Goal: Task Accomplishment & Management: Complete application form

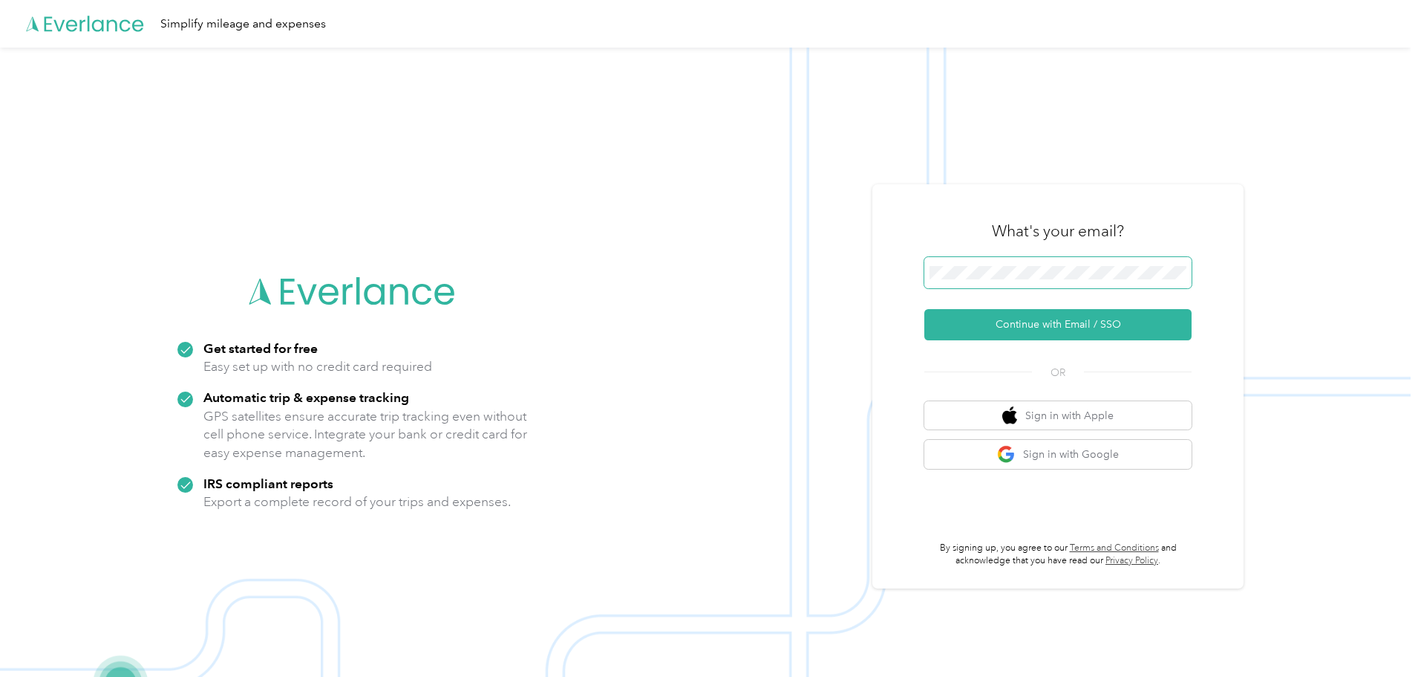
click at [1192, 271] on span at bounding box center [1058, 272] width 267 height 31
click at [1081, 261] on span at bounding box center [1058, 272] width 267 height 31
click at [1102, 321] on button "Continue with Email / SSO" at bounding box center [1058, 324] width 267 height 31
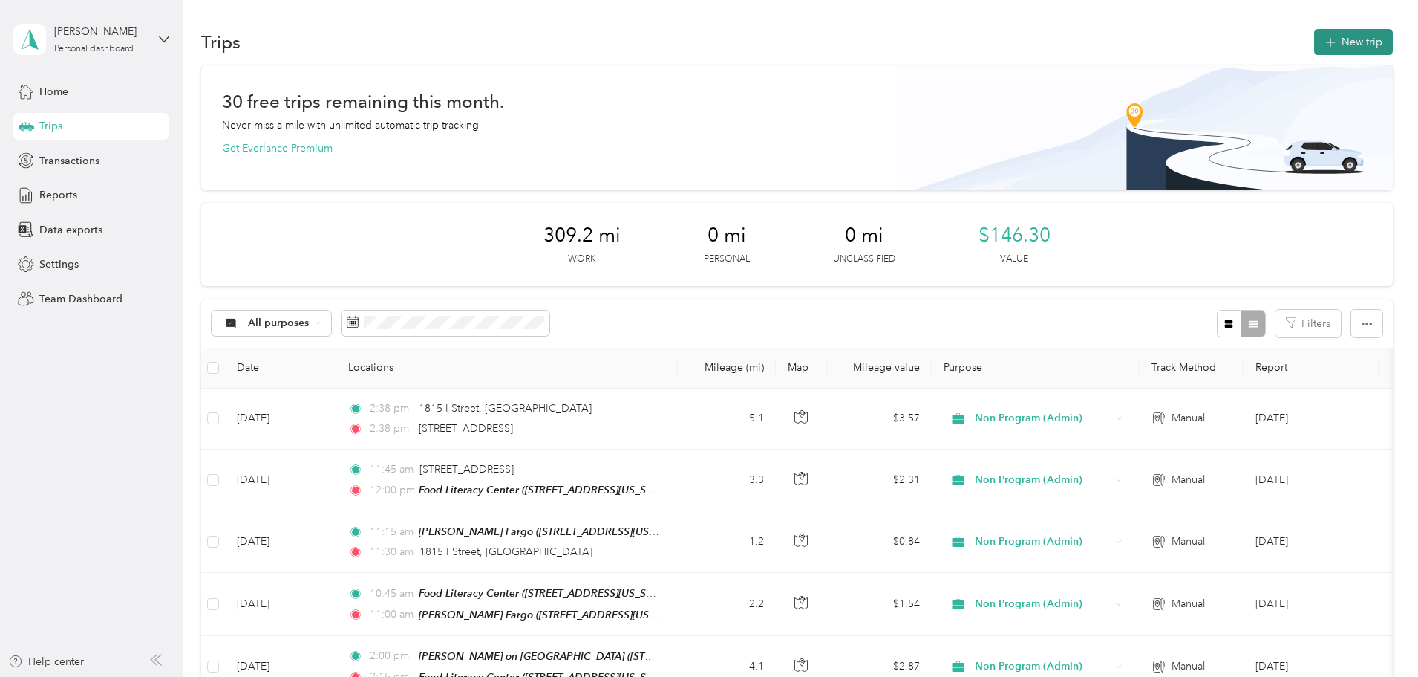
click at [1314, 37] on button "New trip" at bounding box center [1353, 42] width 79 height 26
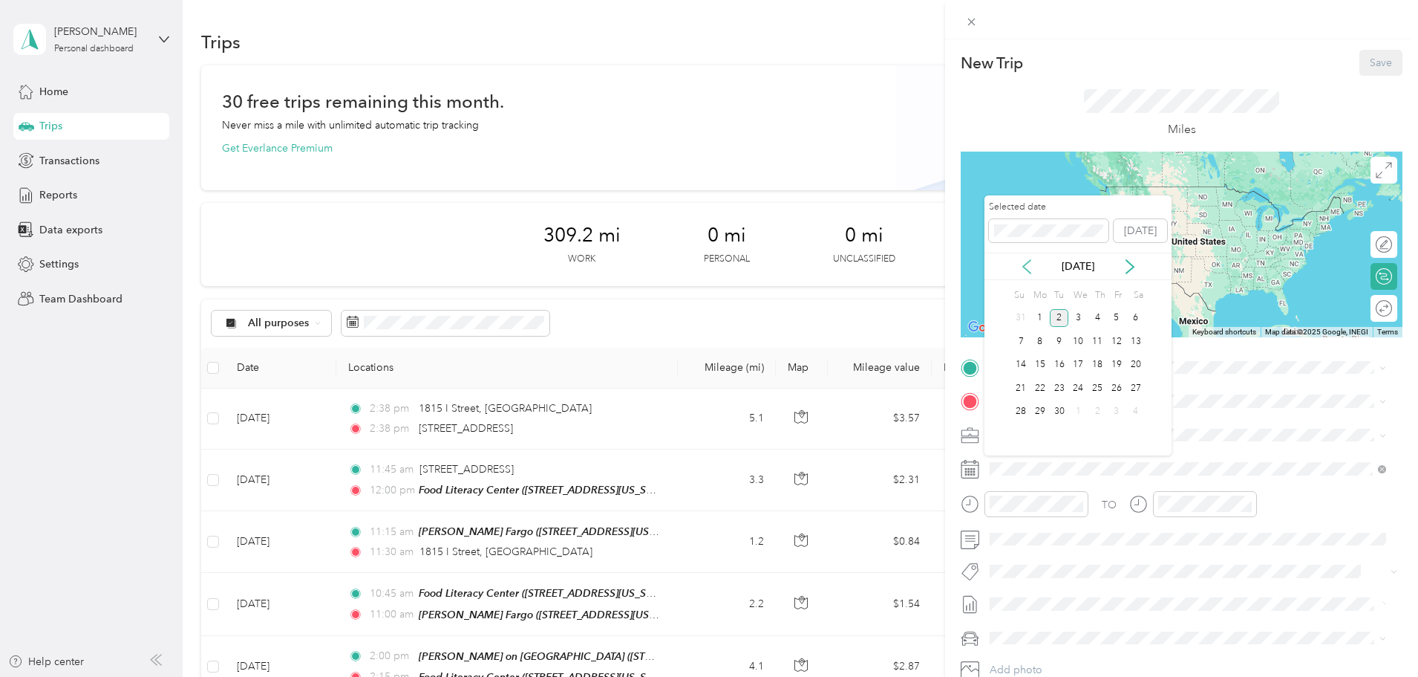
click at [1026, 264] on icon at bounding box center [1026, 266] width 7 height 13
click at [1078, 363] on div "13" at bounding box center [1078, 365] width 19 height 19
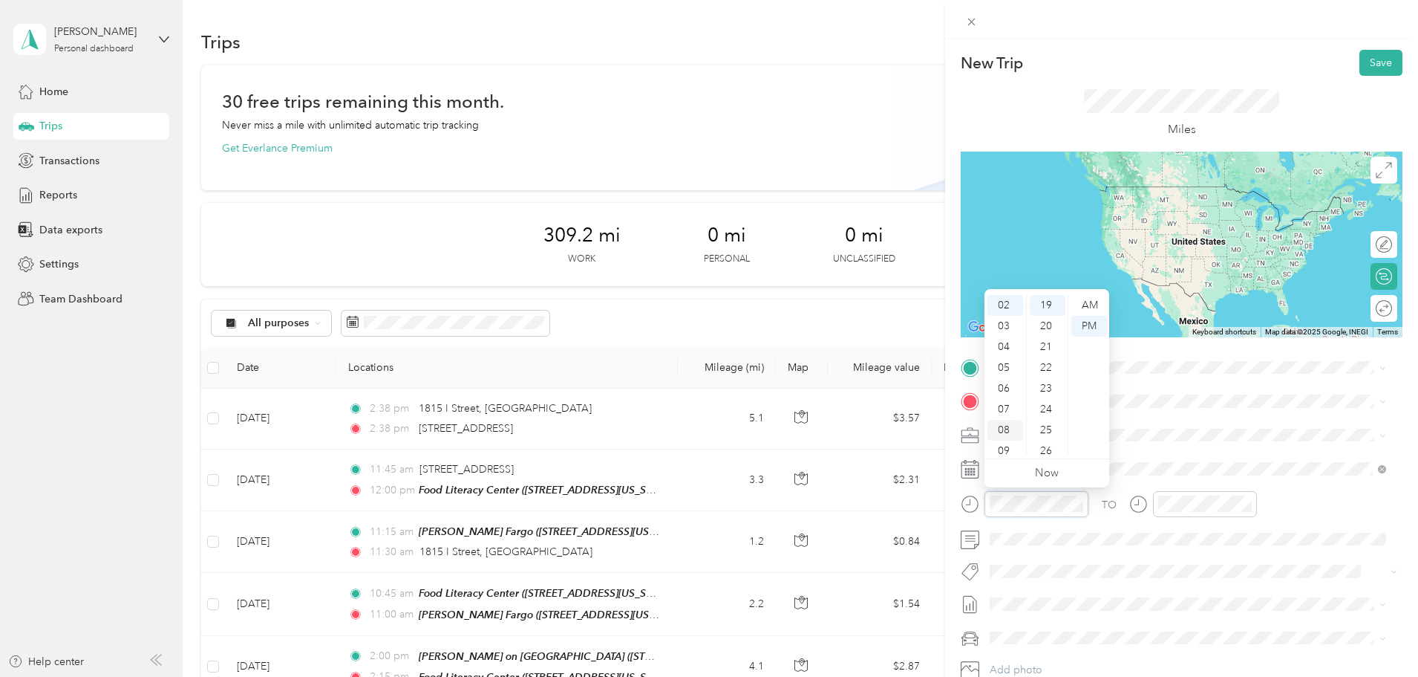
scroll to position [89, 0]
click at [1009, 420] on div "10" at bounding box center [1006, 424] width 36 height 21
click at [1049, 307] on div "00" at bounding box center [1048, 305] width 36 height 21
click at [1085, 298] on div "AM" at bounding box center [1090, 305] width 36 height 21
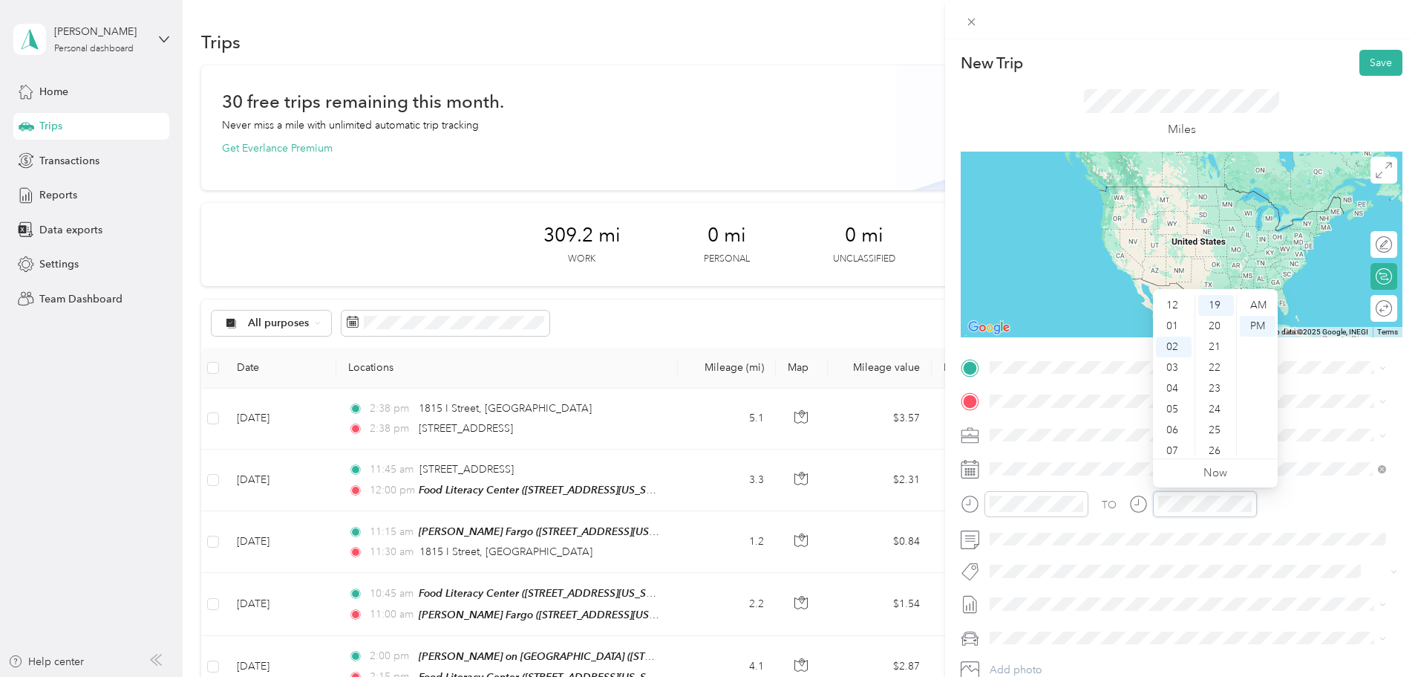
scroll to position [89, 0]
click at [1178, 423] on div "10" at bounding box center [1174, 424] width 36 height 21
click at [1216, 362] on div "15" at bounding box center [1217, 370] width 36 height 21
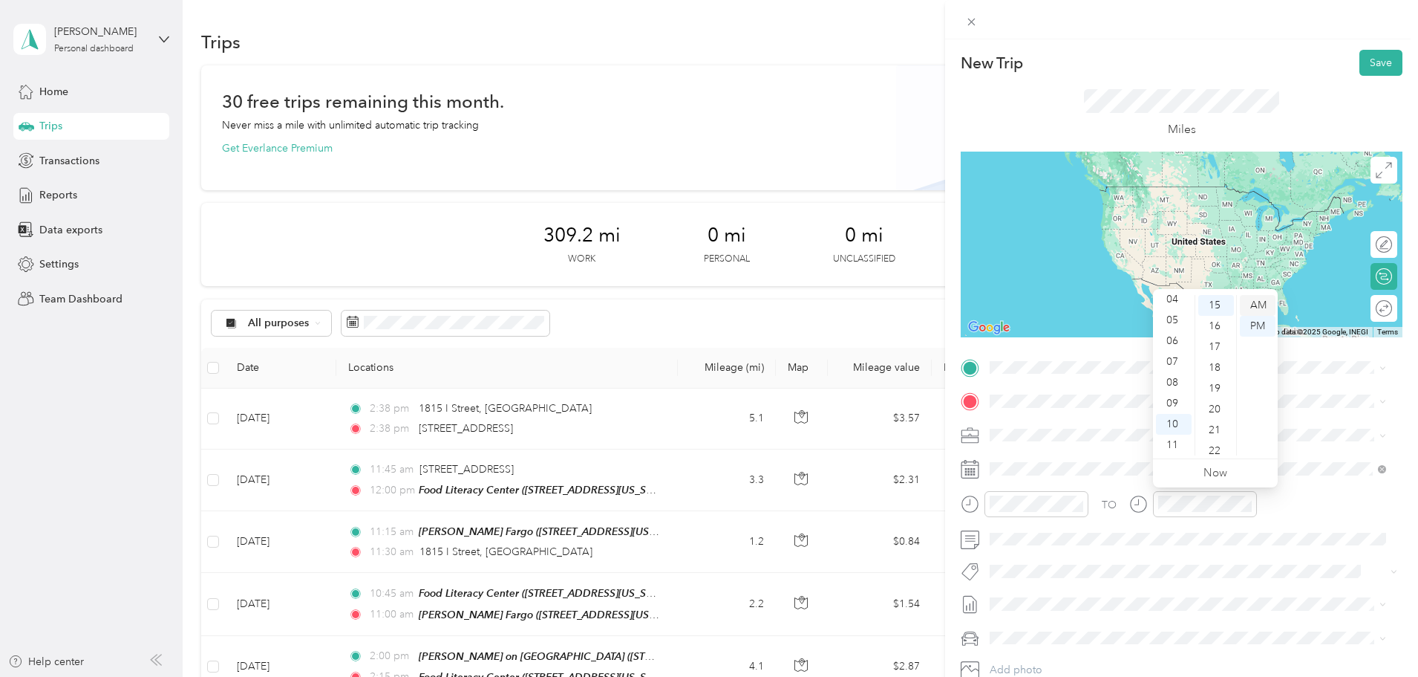
click at [1257, 302] on div "AM" at bounding box center [1258, 305] width 36 height 21
click at [1117, 432] on div "TEAM Food Literacy Center" at bounding box center [1113, 429] width 190 height 19
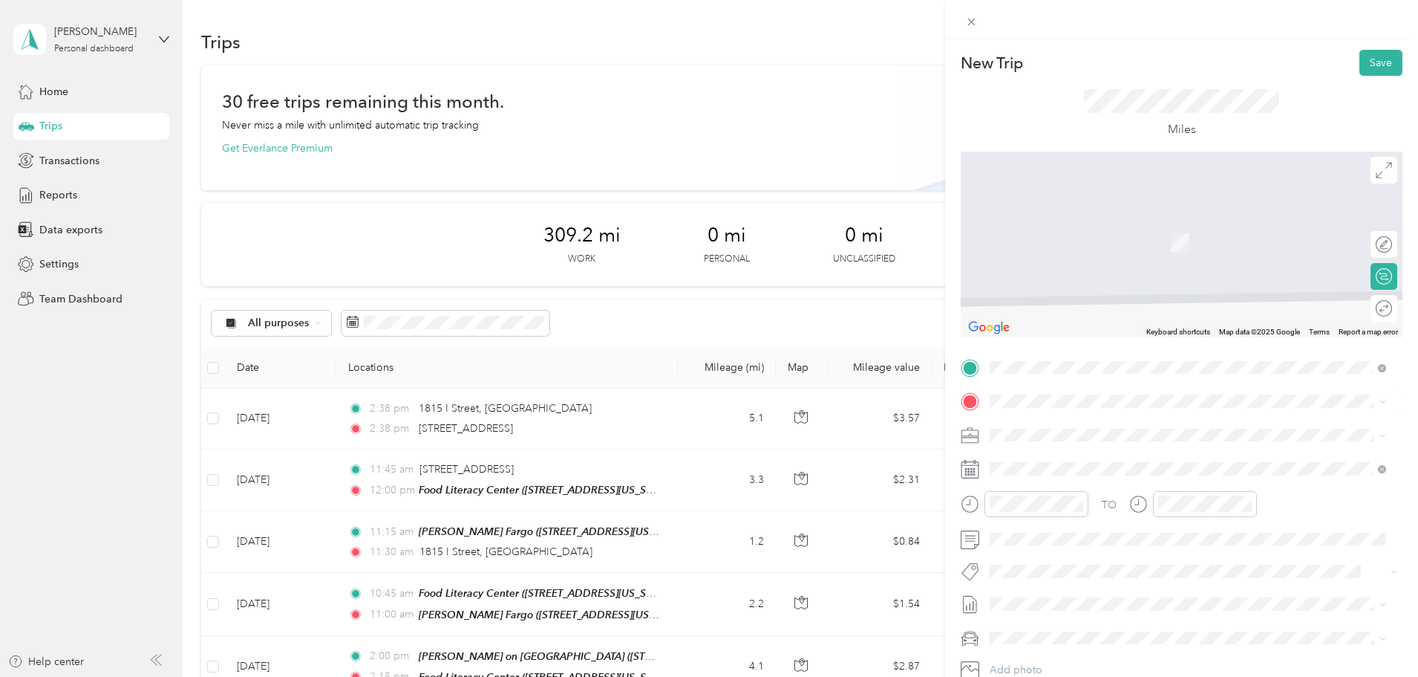
click at [1095, 456] on span "[STREET_ADDRESS][US_STATE]" at bounding box center [1092, 451] width 149 height 13
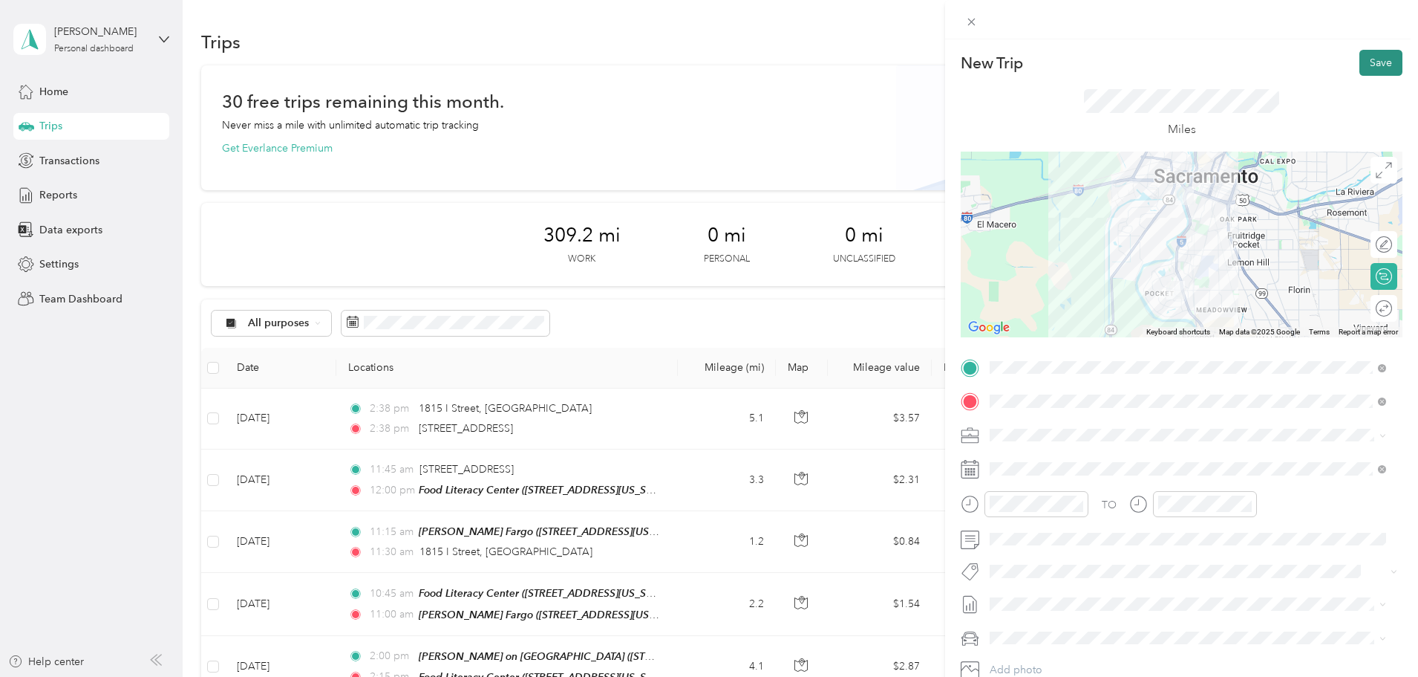
click at [1366, 59] on button "Save" at bounding box center [1381, 63] width 43 height 26
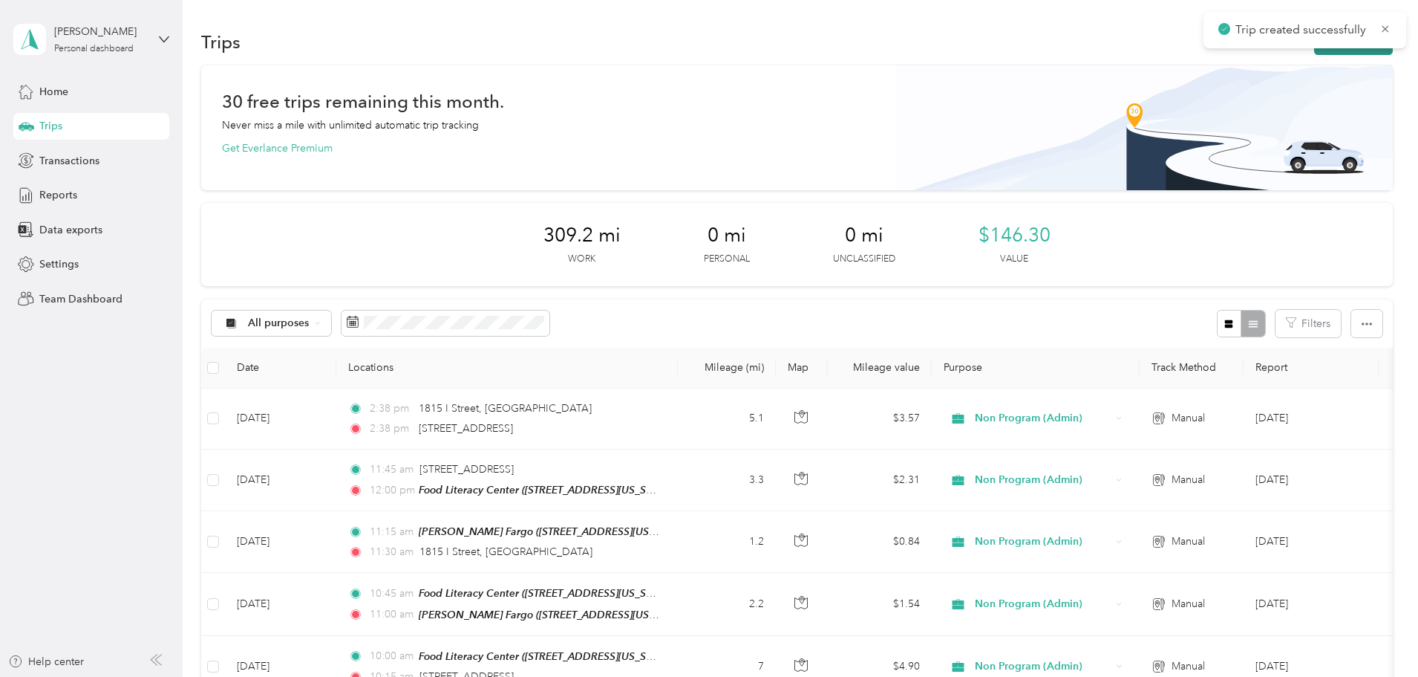
click at [1314, 53] on button "New trip" at bounding box center [1353, 42] width 79 height 26
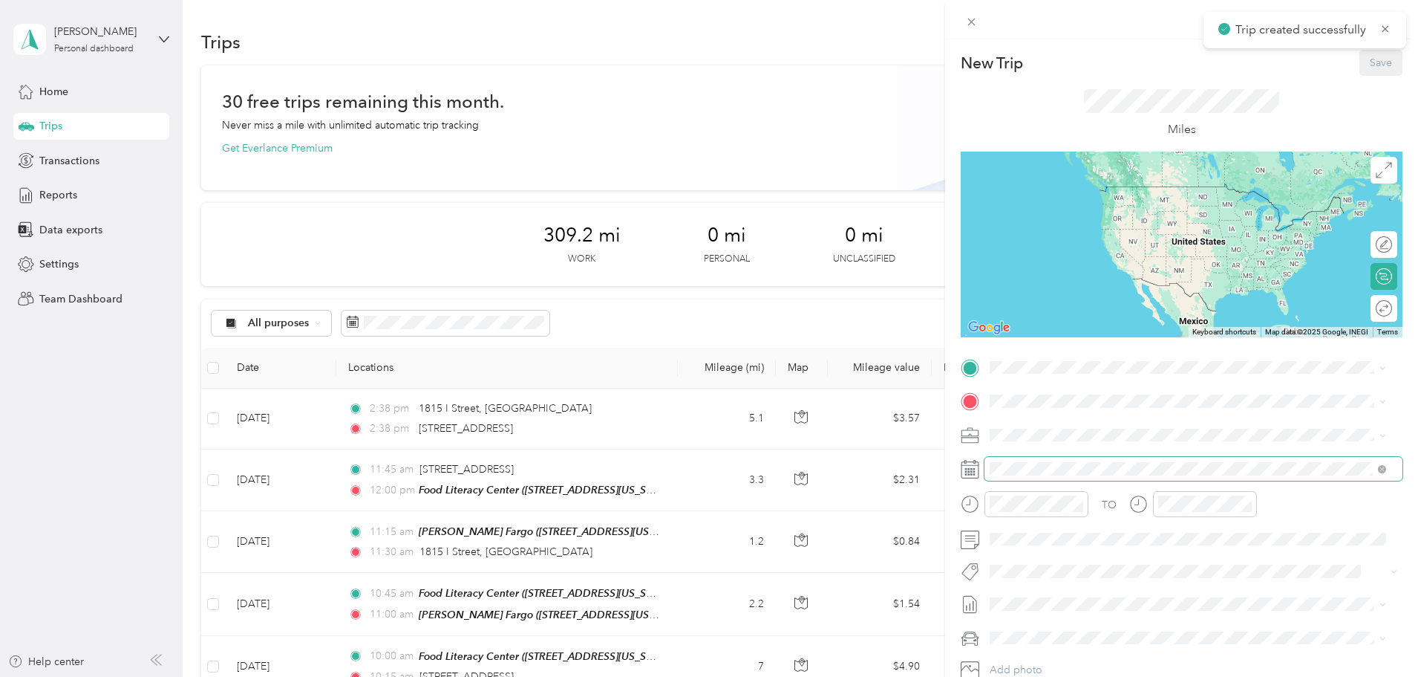
click at [1020, 460] on span at bounding box center [1194, 469] width 418 height 24
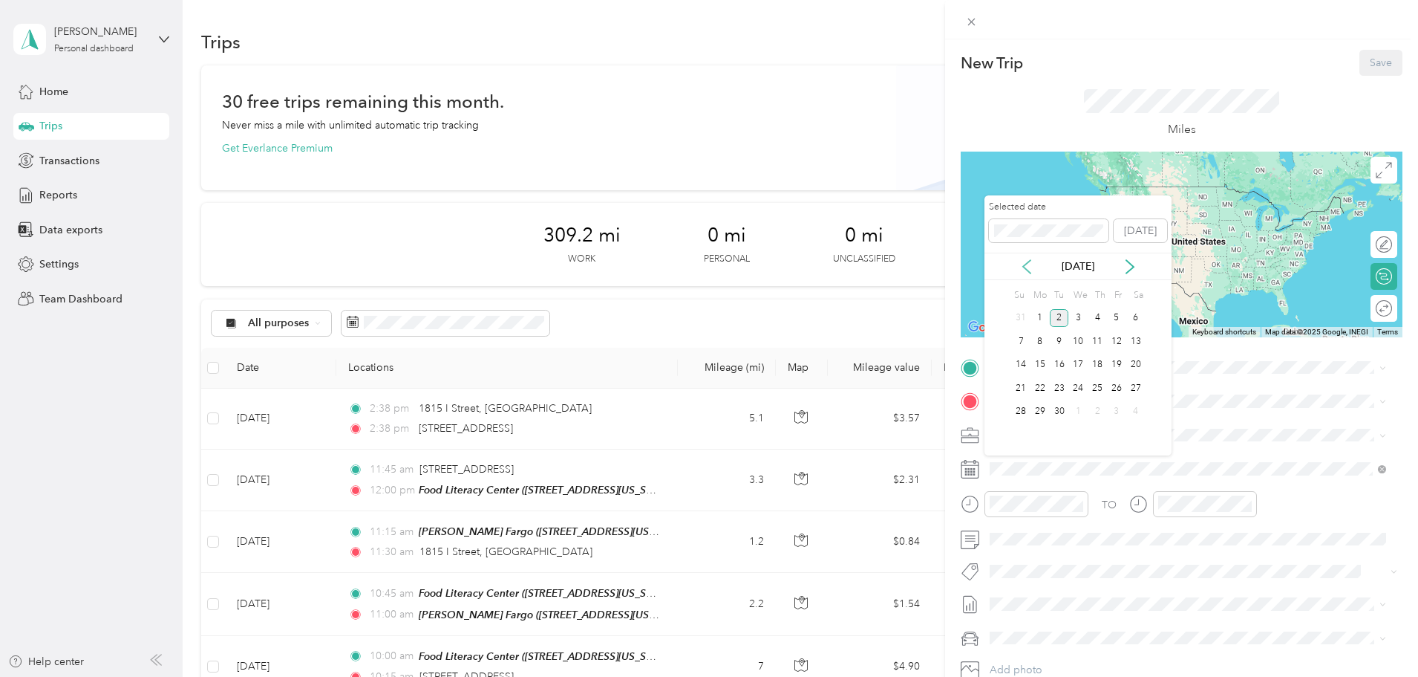
click at [1021, 270] on icon at bounding box center [1027, 266] width 15 height 15
click at [1082, 362] on div "13" at bounding box center [1078, 365] width 19 height 19
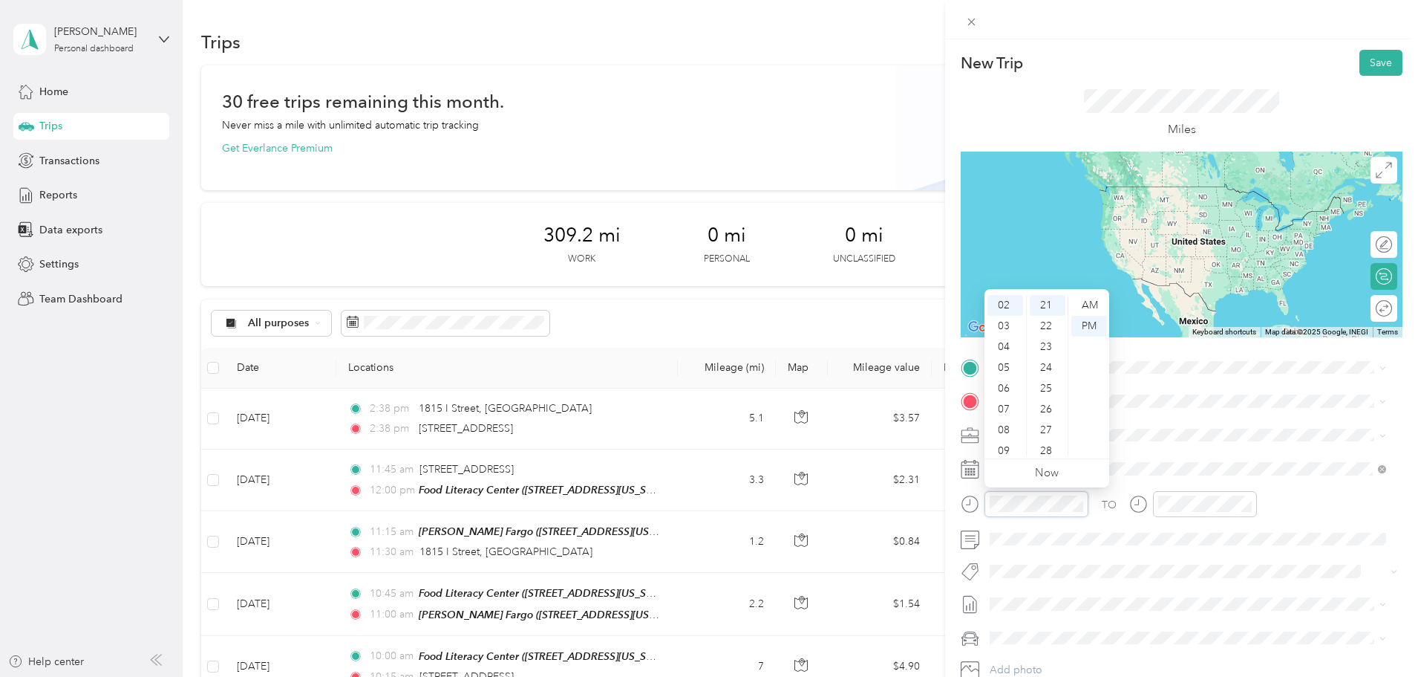
scroll to position [89, 0]
click at [1006, 420] on div "10" at bounding box center [1006, 424] width 36 height 21
click at [1040, 432] on div "45" at bounding box center [1048, 433] width 36 height 21
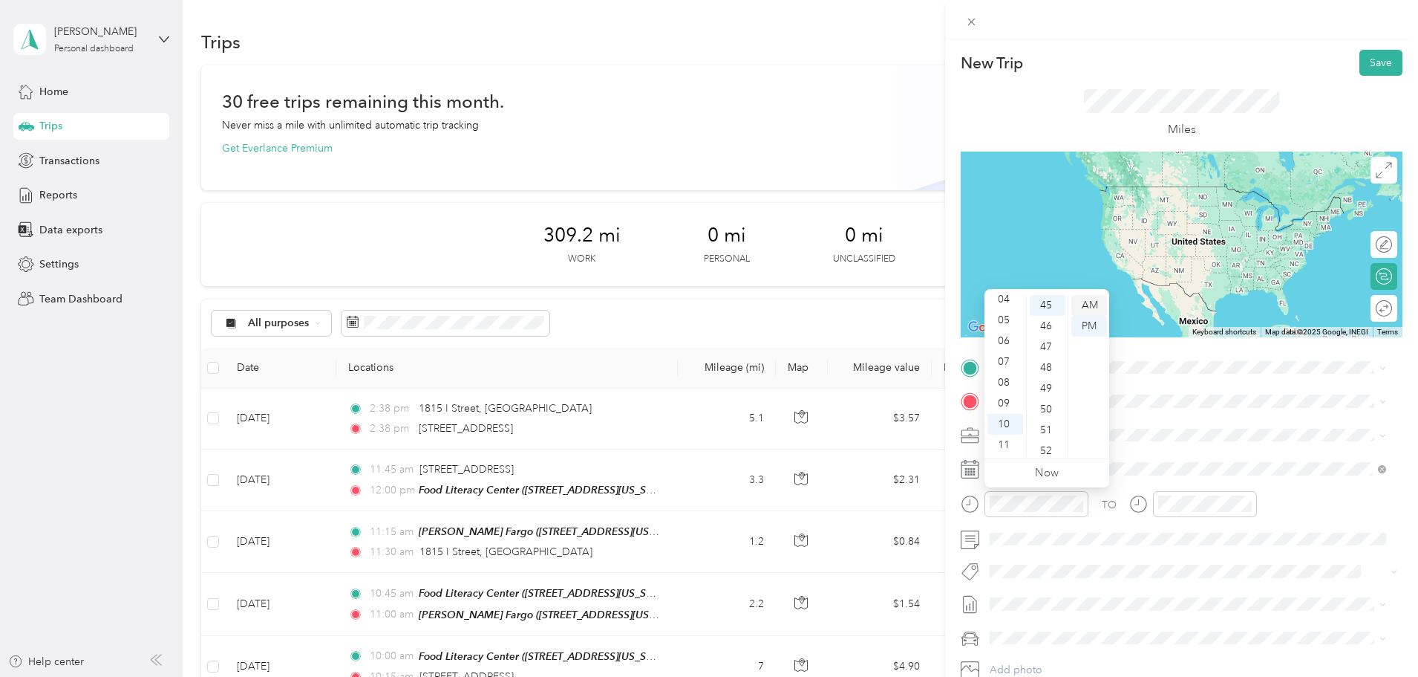
click at [1092, 303] on div "AM" at bounding box center [1090, 305] width 36 height 21
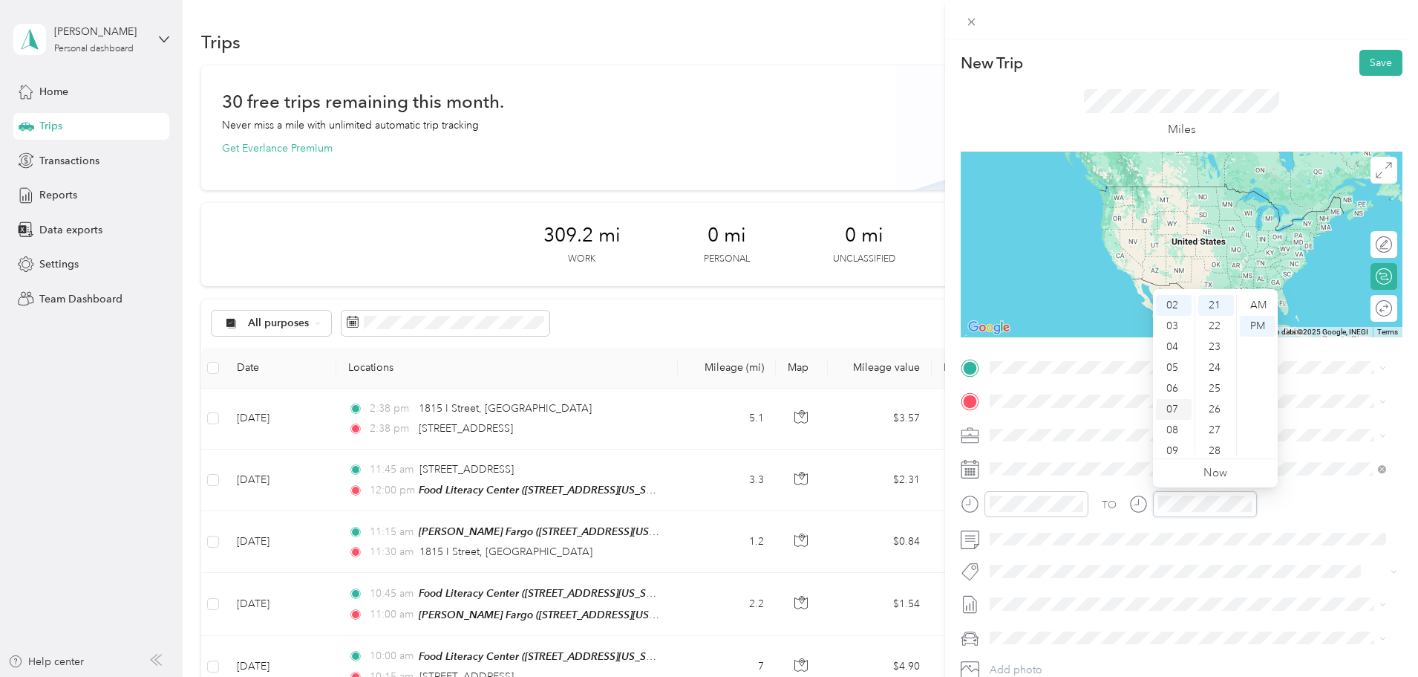
scroll to position [89, 0]
click at [1172, 443] on div "11" at bounding box center [1174, 444] width 36 height 21
click at [1216, 302] on div "00" at bounding box center [1217, 305] width 36 height 21
click at [1254, 304] on div "AM" at bounding box center [1258, 305] width 36 height 21
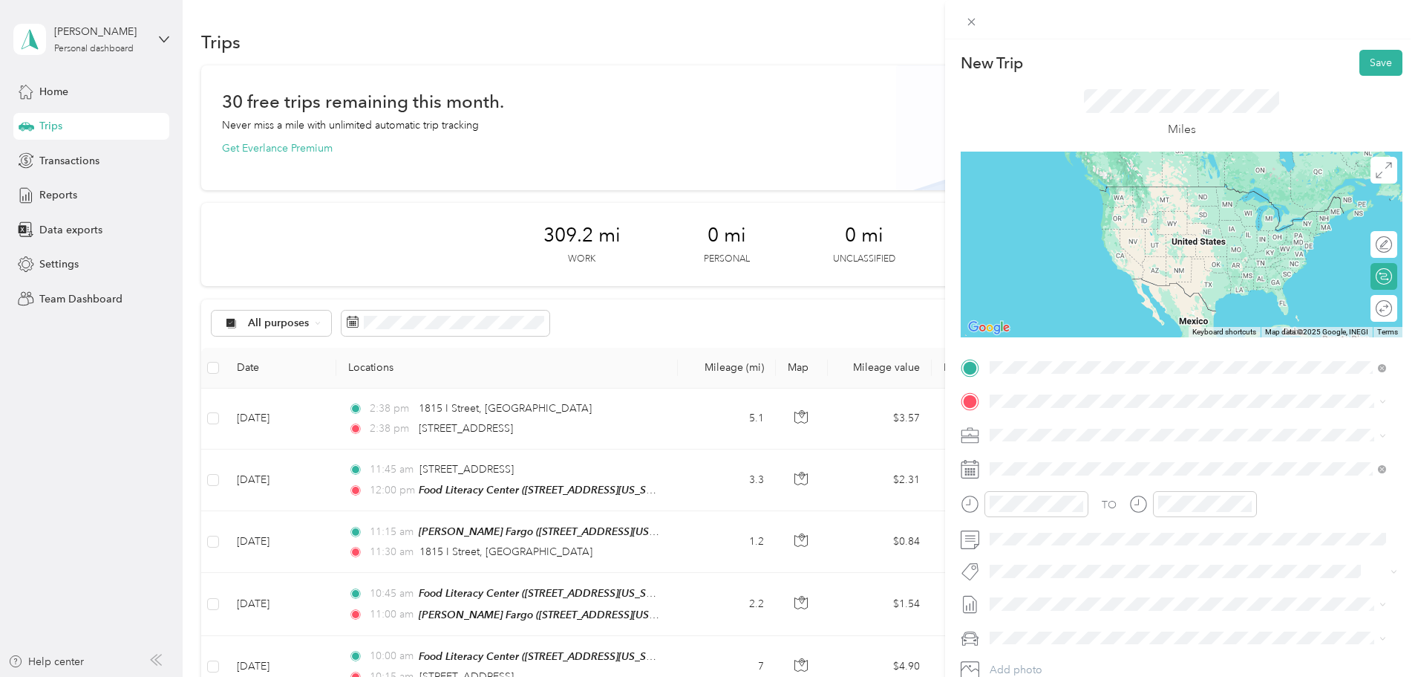
click at [1061, 426] on span "[STREET_ADDRESS][US_STATE]" at bounding box center [1092, 420] width 149 height 13
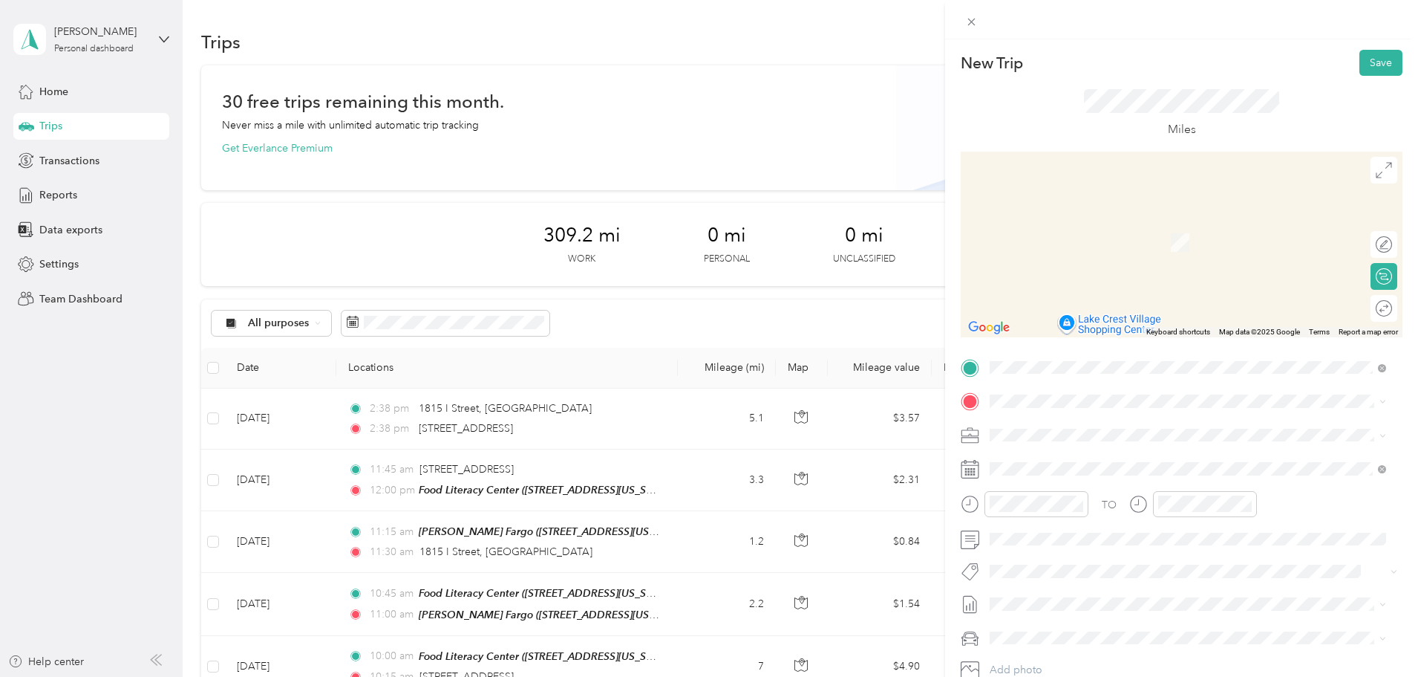
click at [1111, 473] on div "TEAM Food Literacy Center [STREET_ADDRESS][US_STATE]" at bounding box center [1113, 467] width 190 height 36
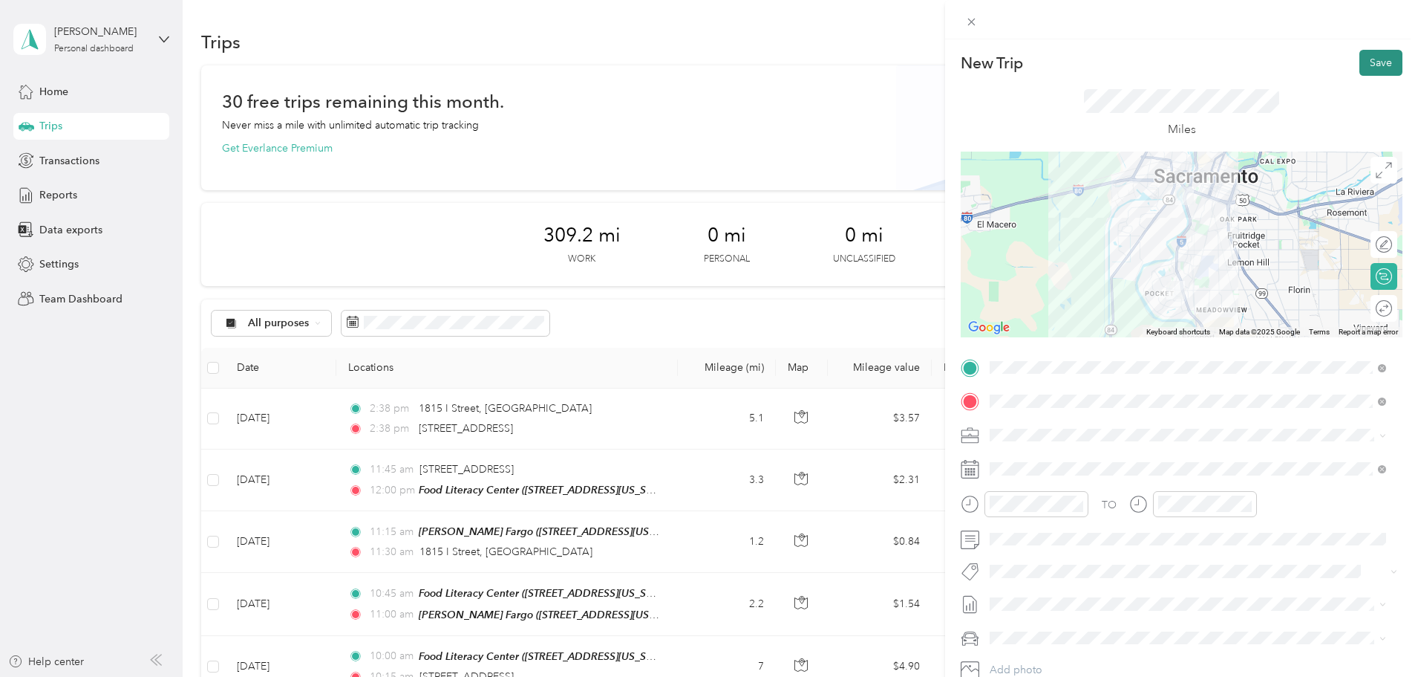
click at [1368, 59] on button "Save" at bounding box center [1381, 63] width 43 height 26
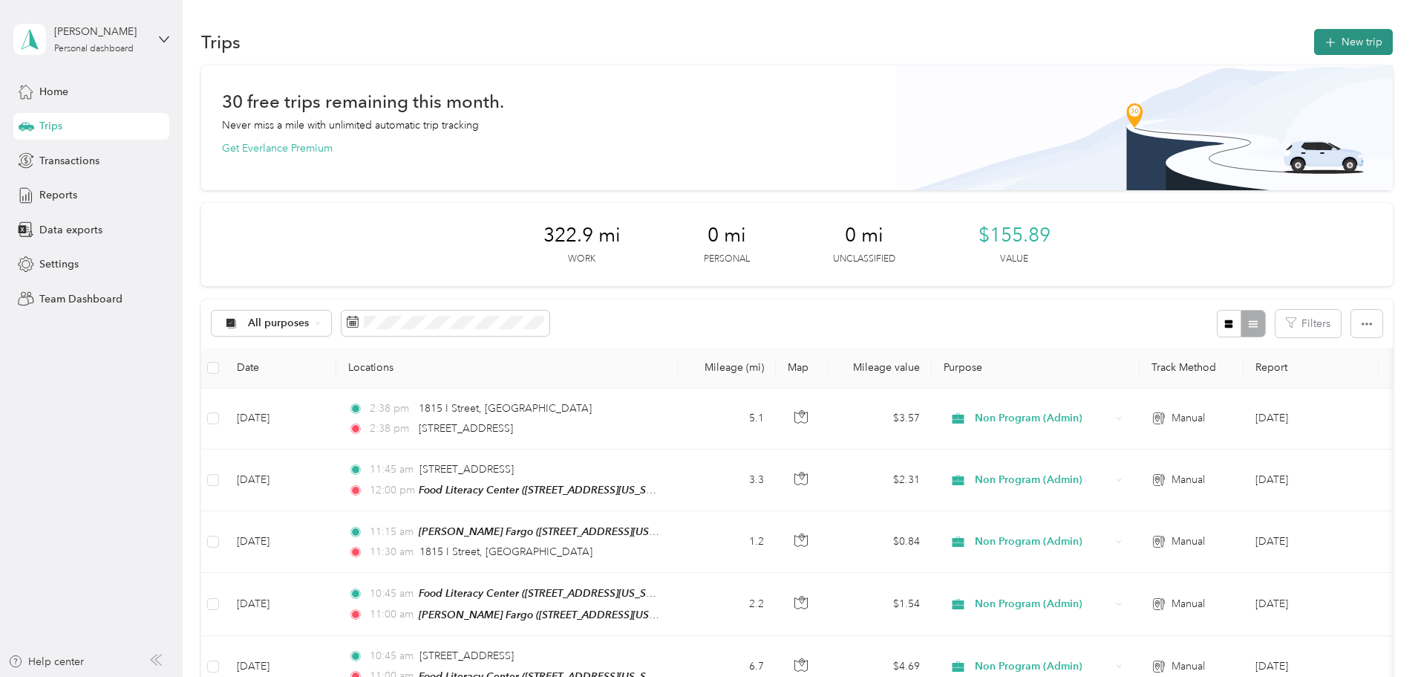
click at [1314, 39] on button "New trip" at bounding box center [1353, 42] width 79 height 26
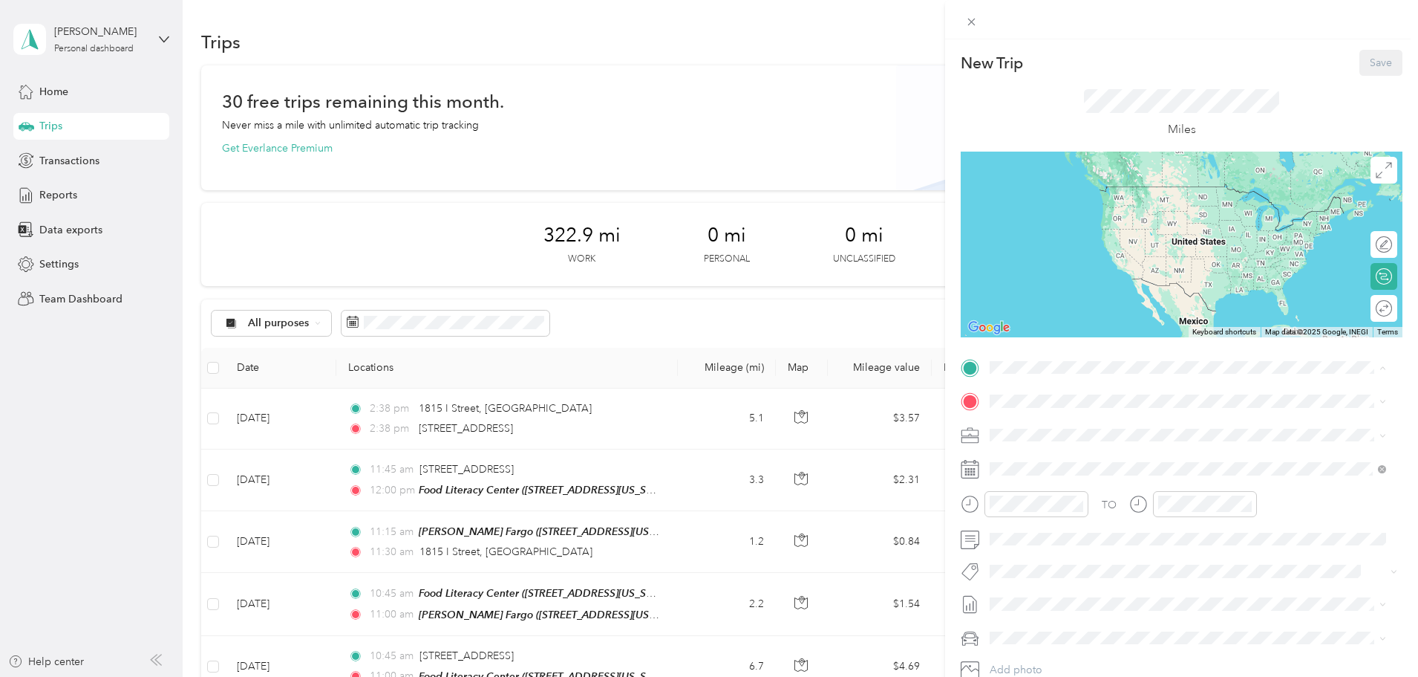
click at [1088, 428] on strong "Food [GEOGRAPHIC_DATA]" at bounding box center [1138, 428] width 139 height 13
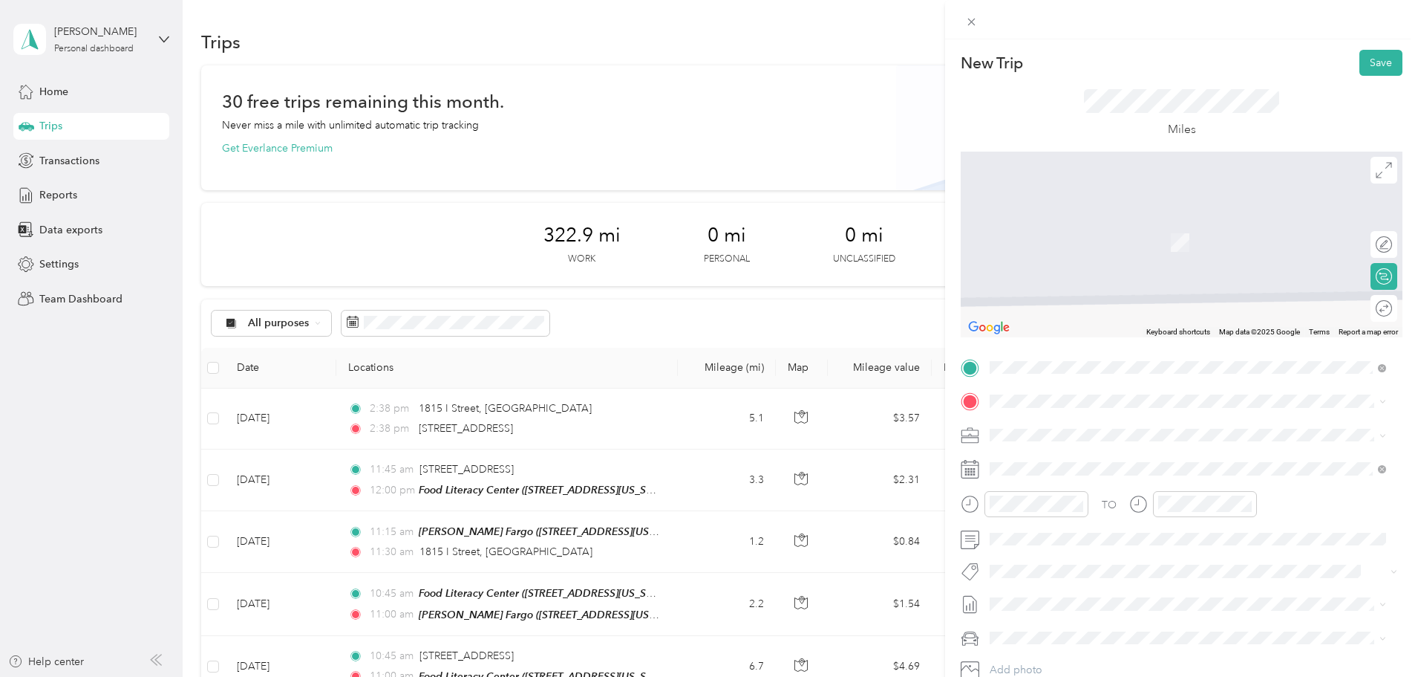
click at [1084, 515] on div "[PERSON_NAME] Fargo [STREET_ADDRESS][US_STATE]" at bounding box center [1092, 519] width 149 height 31
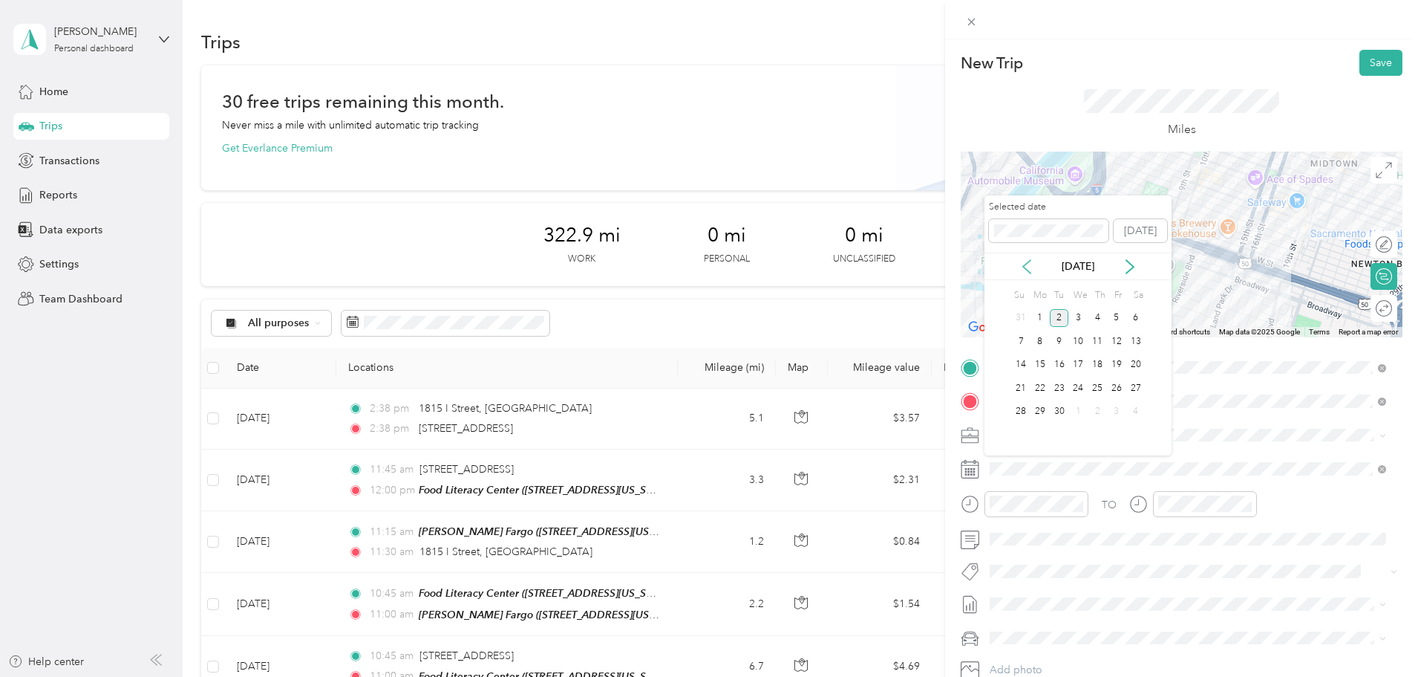
click at [1020, 263] on icon at bounding box center [1027, 266] width 15 height 15
click at [1113, 366] on div "15" at bounding box center [1116, 365] width 19 height 19
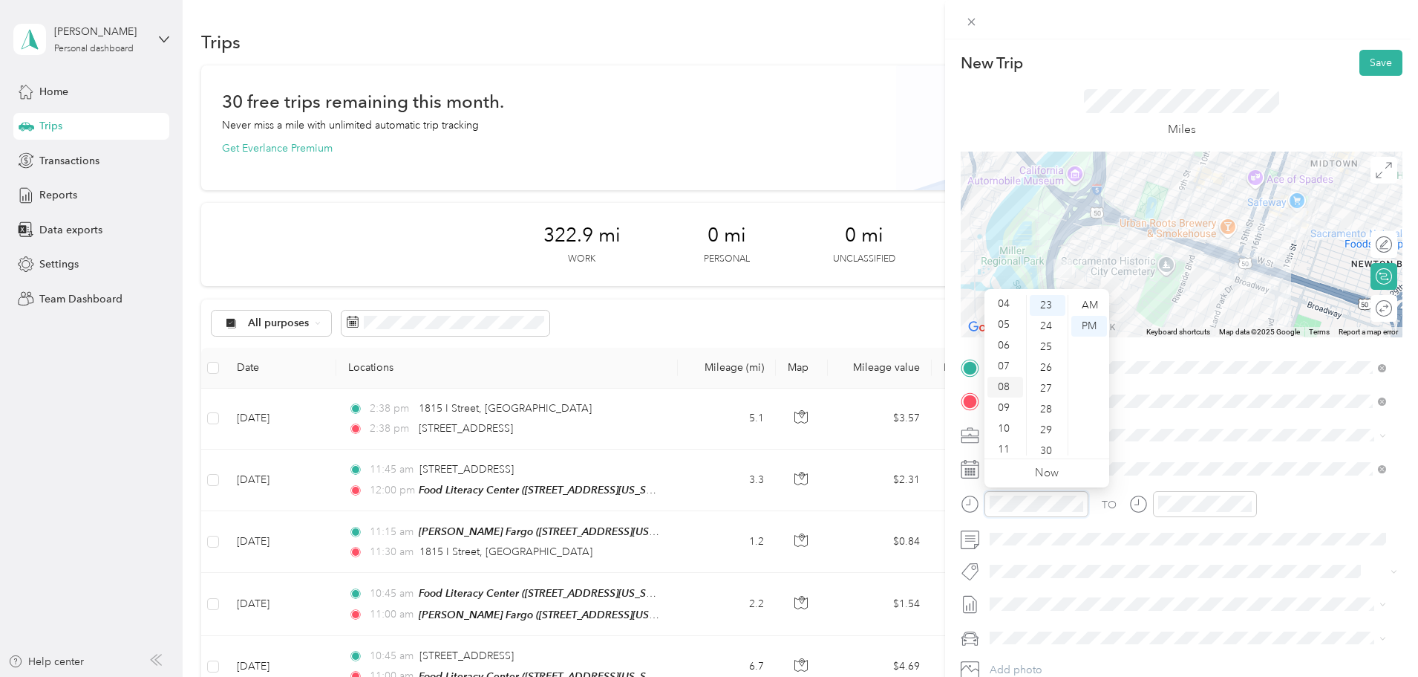
scroll to position [89, 0]
click at [1017, 438] on div "11" at bounding box center [1006, 444] width 36 height 21
click at [1046, 300] on div "30" at bounding box center [1048, 302] width 36 height 21
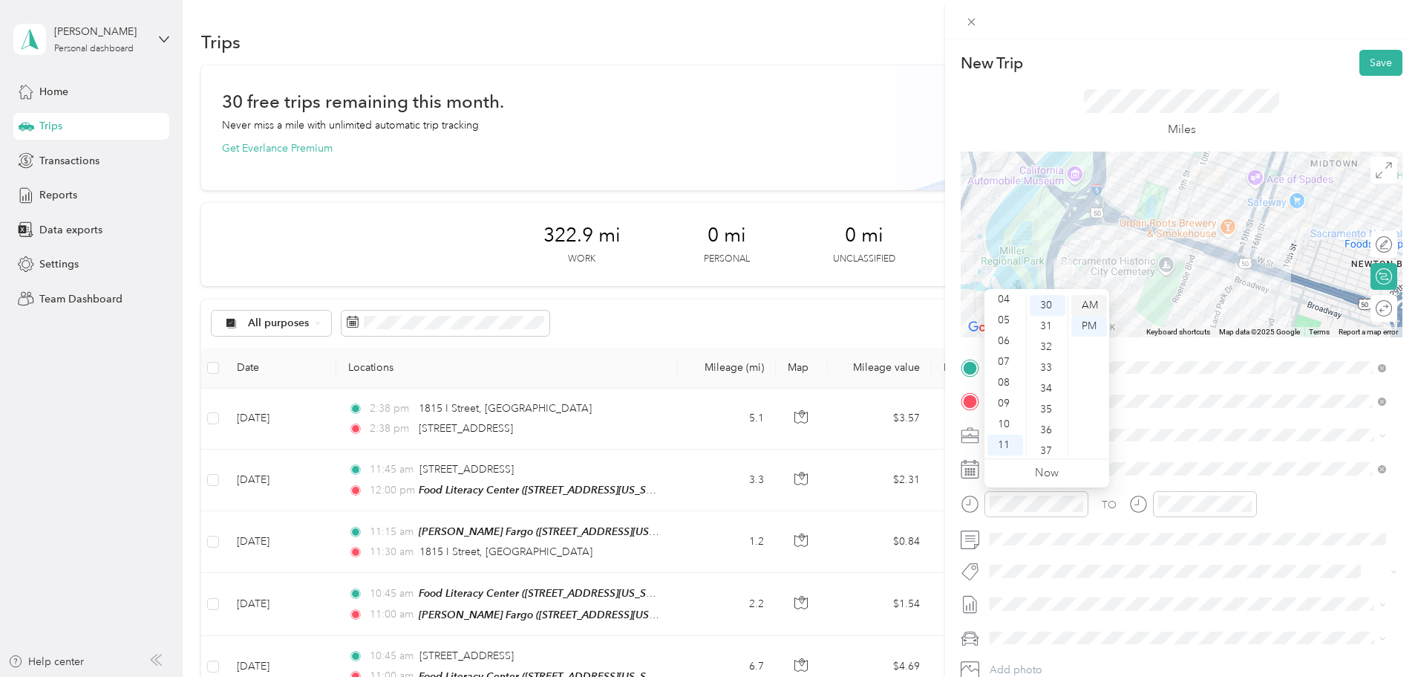
click at [1092, 301] on div "AM" at bounding box center [1090, 305] width 36 height 21
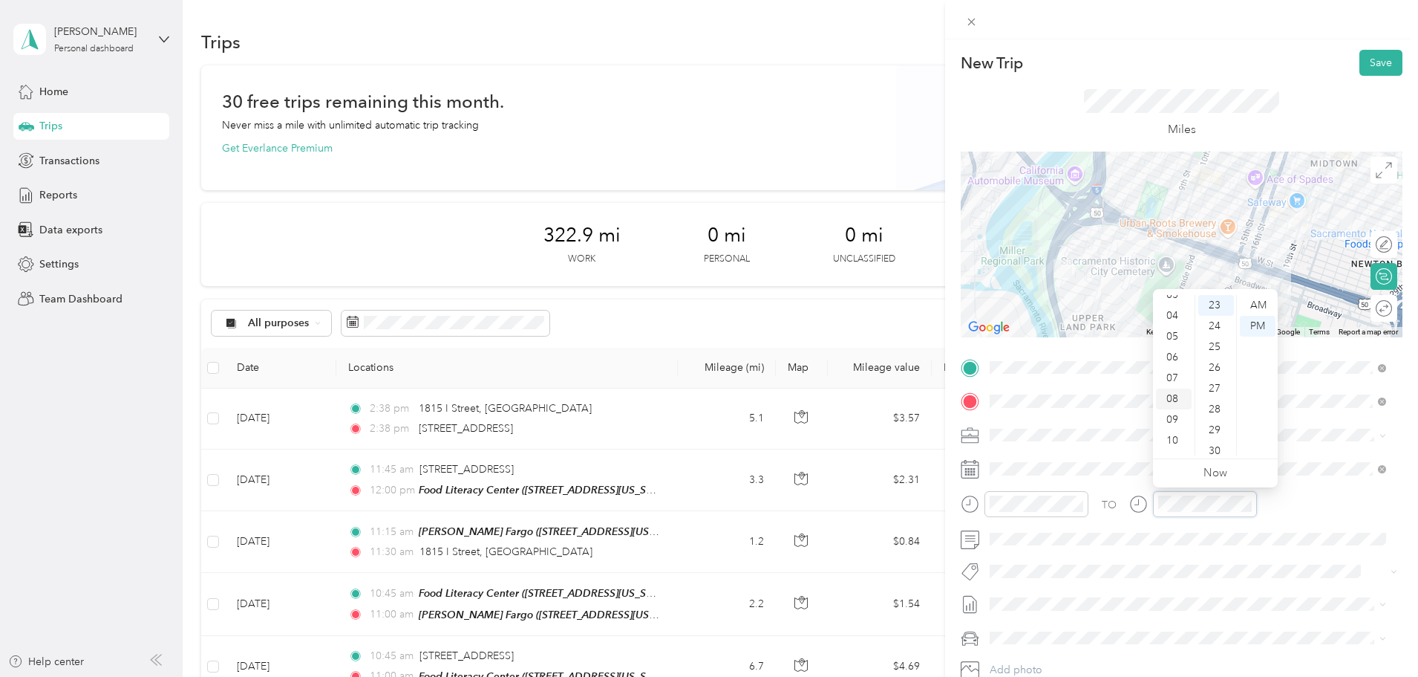
scroll to position [89, 0]
click at [1173, 443] on div "11" at bounding box center [1174, 444] width 36 height 21
click at [1215, 394] on div "45" at bounding box center [1217, 391] width 36 height 21
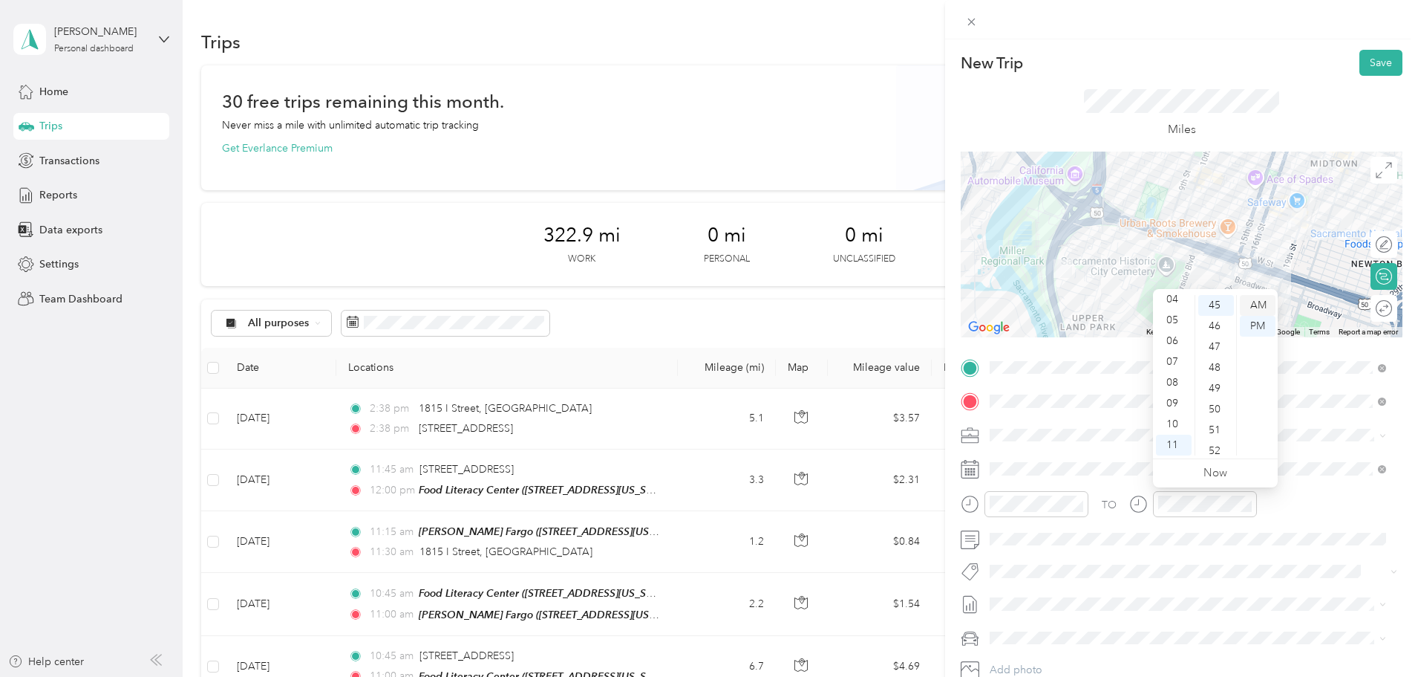
click at [1257, 301] on div "AM" at bounding box center [1258, 305] width 36 height 21
click at [1372, 62] on button "Save" at bounding box center [1381, 63] width 43 height 26
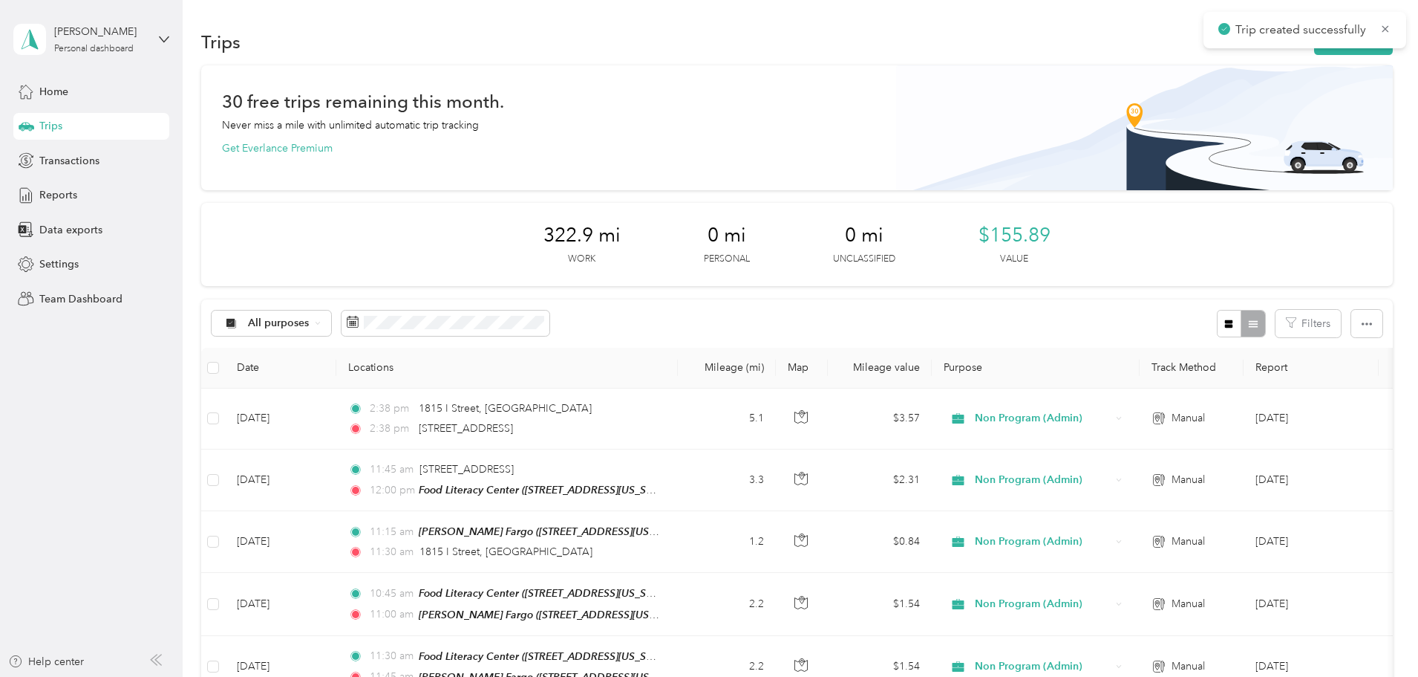
click at [1265, 48] on div "Trip created successfully" at bounding box center [1305, 30] width 203 height 36
click at [1314, 51] on button "New trip" at bounding box center [1353, 42] width 79 height 26
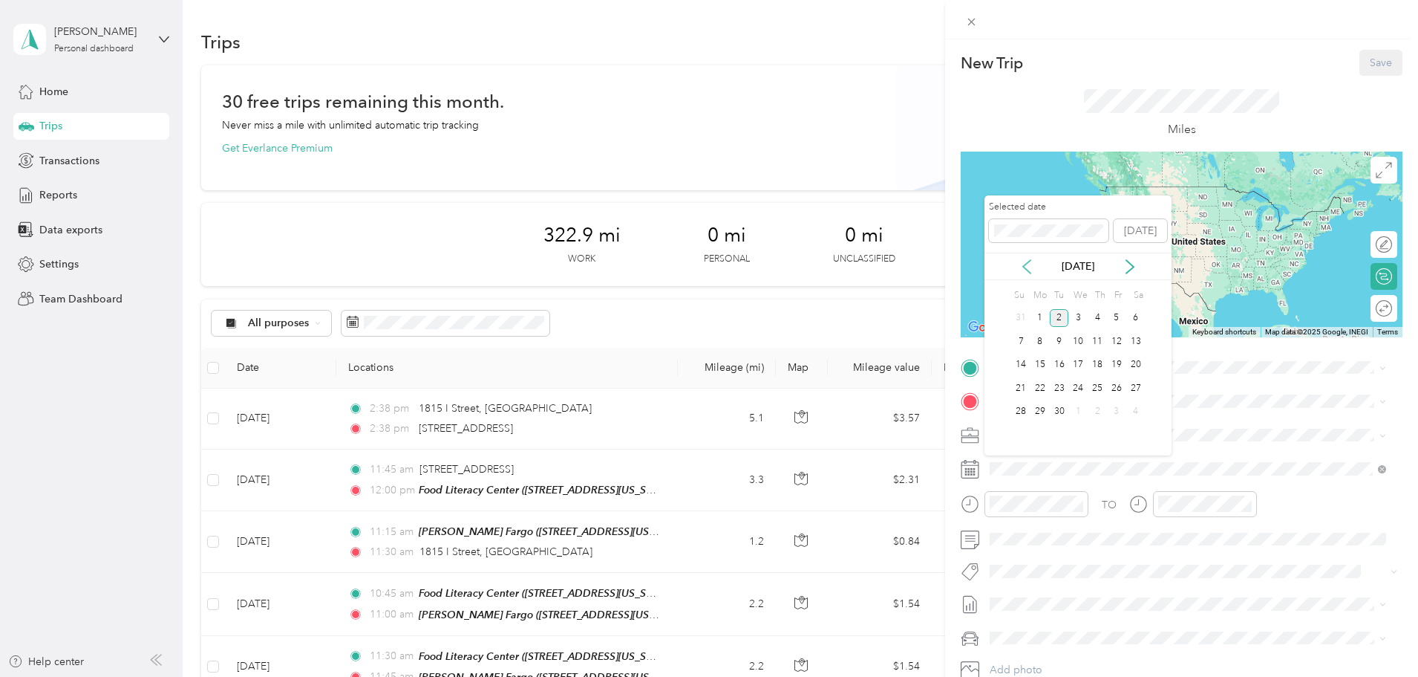
click at [1020, 269] on icon at bounding box center [1027, 266] width 15 height 15
click at [1112, 359] on div "15" at bounding box center [1116, 365] width 19 height 19
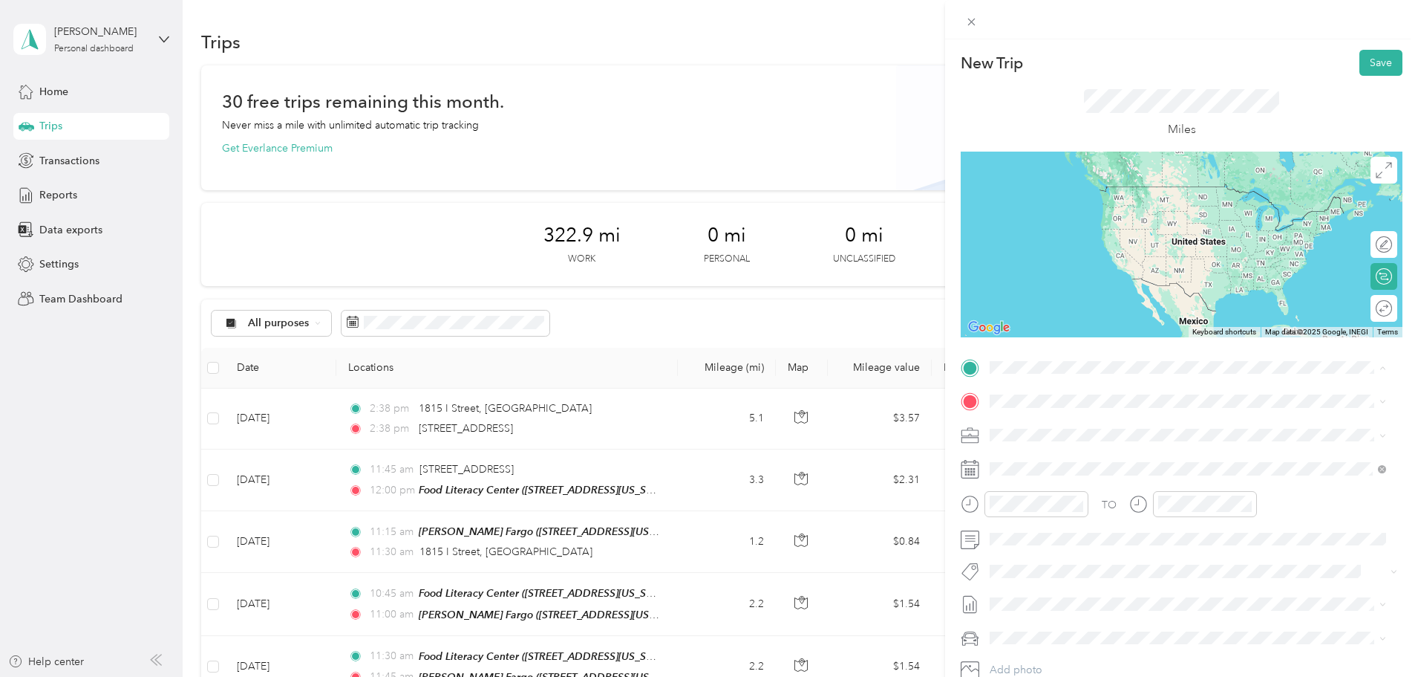
click at [1117, 475] on div "[PERSON_NAME] Fargo" at bounding box center [1092, 478] width 149 height 13
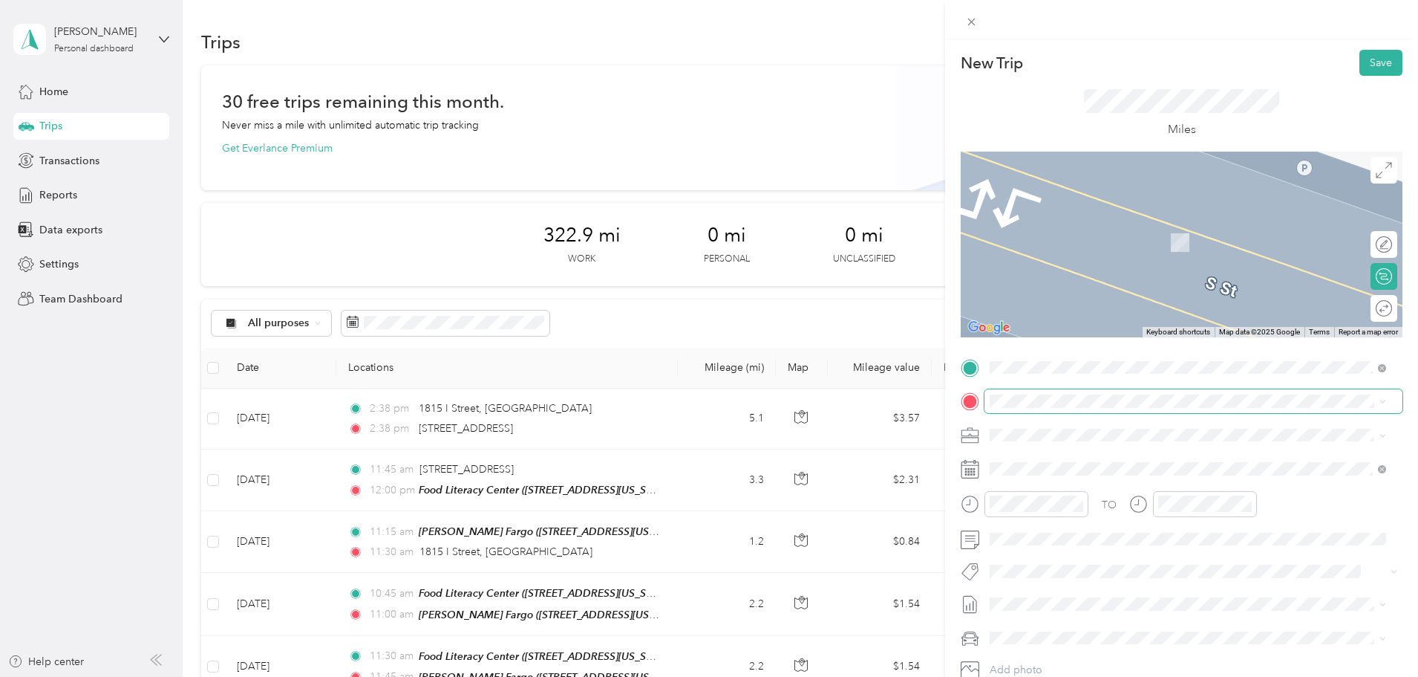
click at [1087, 392] on span at bounding box center [1194, 401] width 418 height 24
click at [1116, 469] on div "TEAM Food Literacy Center [STREET_ADDRESS][US_STATE]" at bounding box center [1113, 471] width 190 height 36
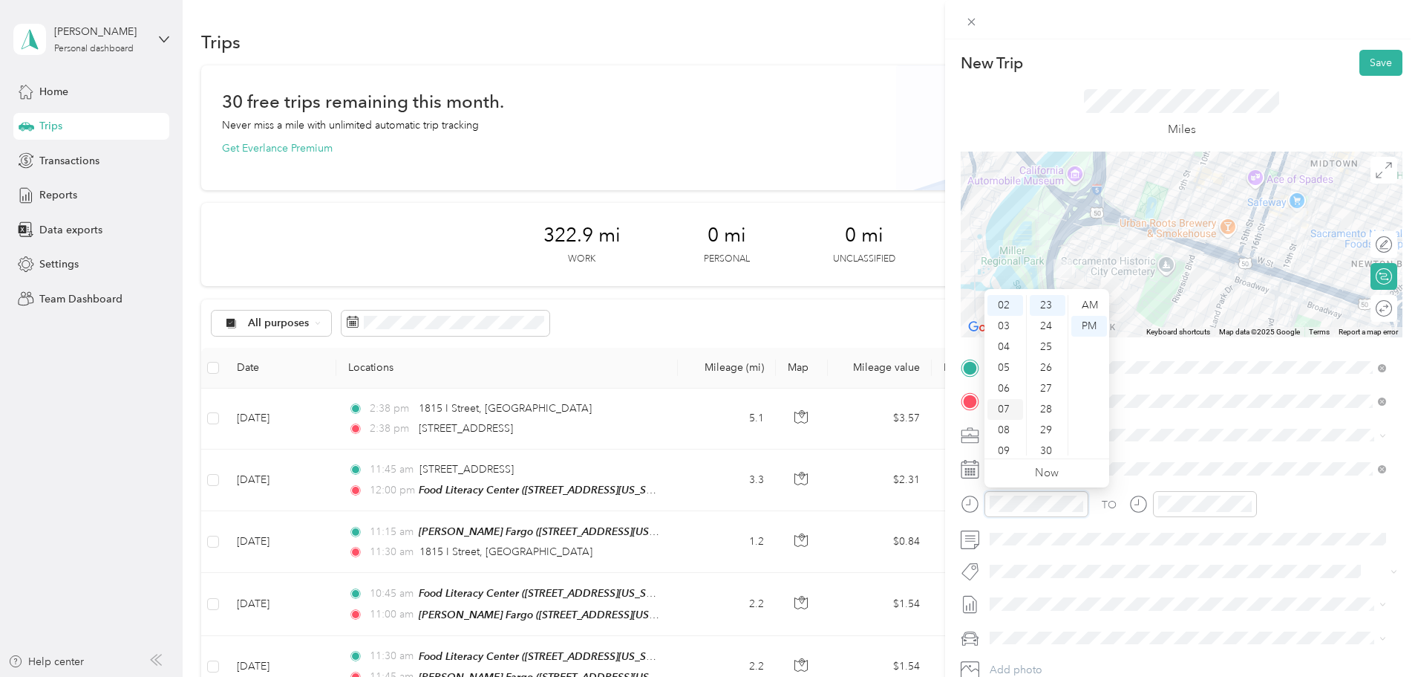
scroll to position [0, 0]
click at [1006, 302] on div "12" at bounding box center [1006, 305] width 36 height 21
click at [1051, 302] on div "00" at bounding box center [1048, 305] width 36 height 21
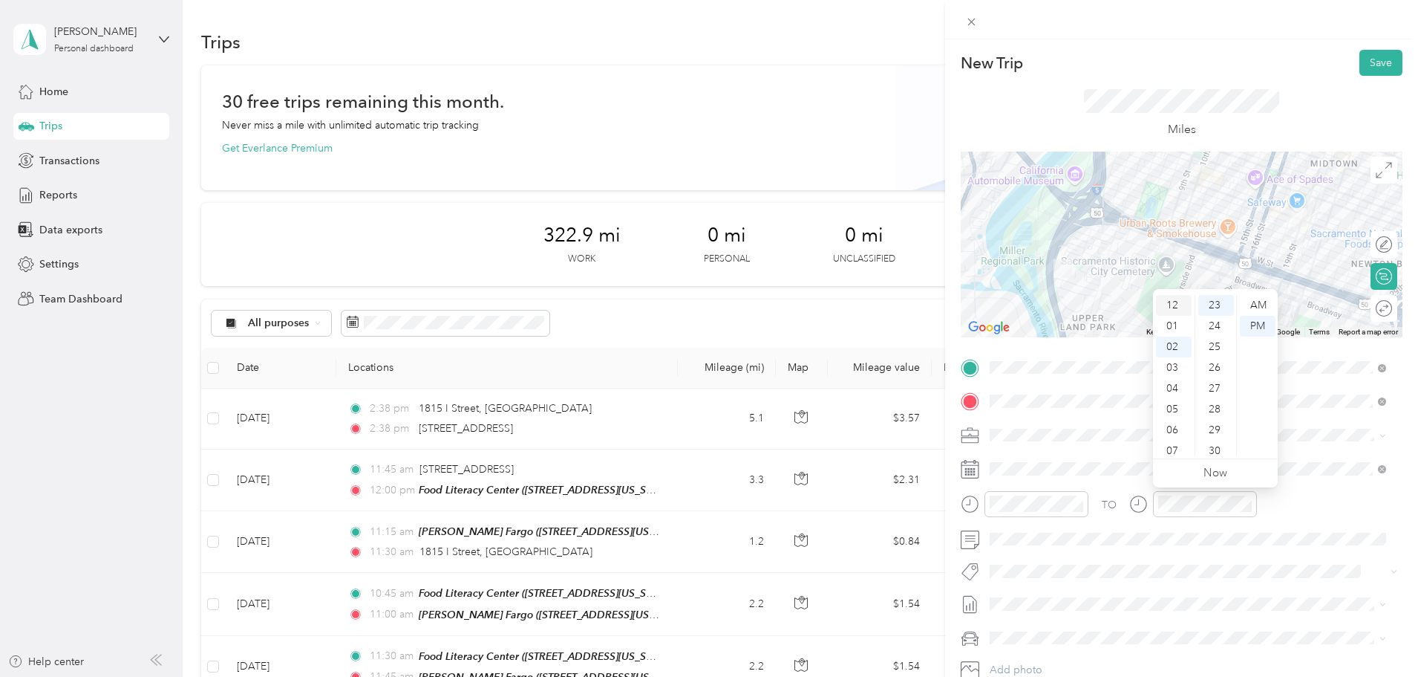
click at [1171, 299] on div "12" at bounding box center [1174, 305] width 36 height 21
click at [1213, 436] on div "15" at bounding box center [1217, 436] width 36 height 21
click at [1371, 56] on button "Save" at bounding box center [1381, 63] width 43 height 26
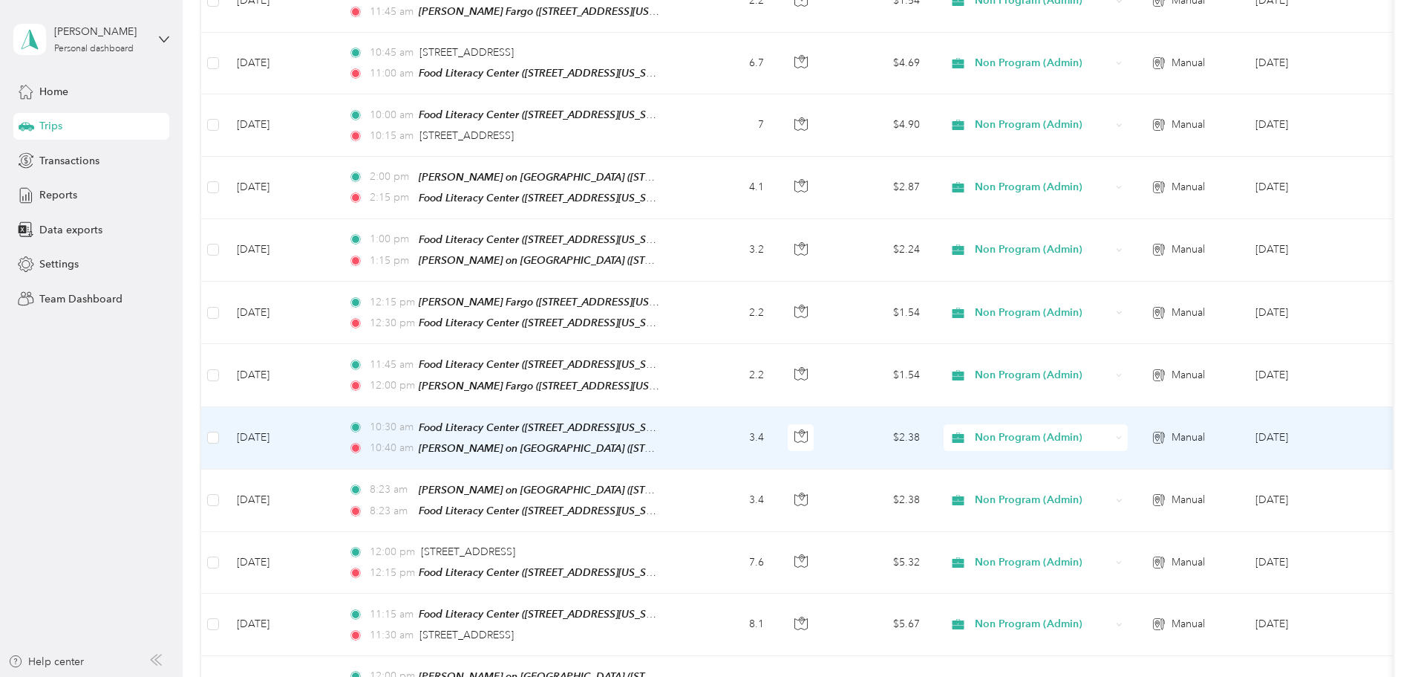
scroll to position [817, 0]
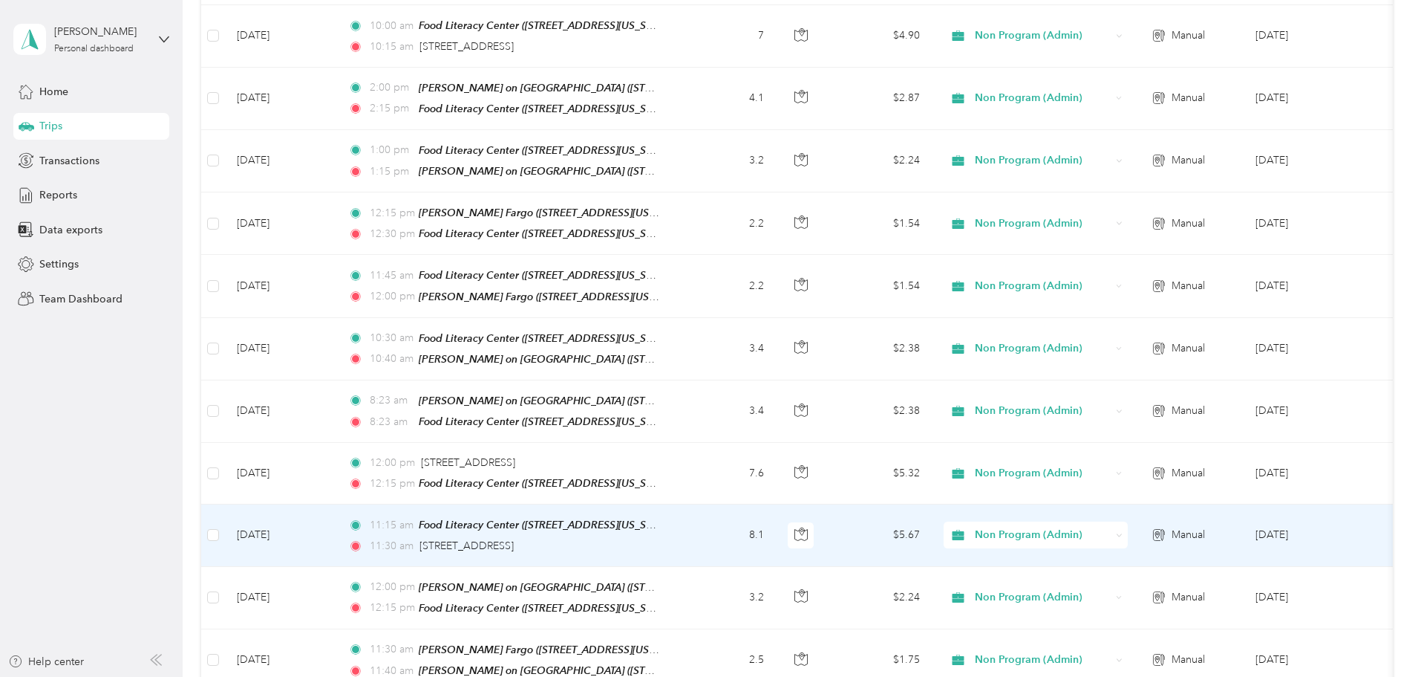
click at [678, 517] on td "11:15 am Food [GEOGRAPHIC_DATA] ([STREET_ADDRESS][US_STATE]) 11:30 am [STREET_A…" at bounding box center [507, 535] width 342 height 62
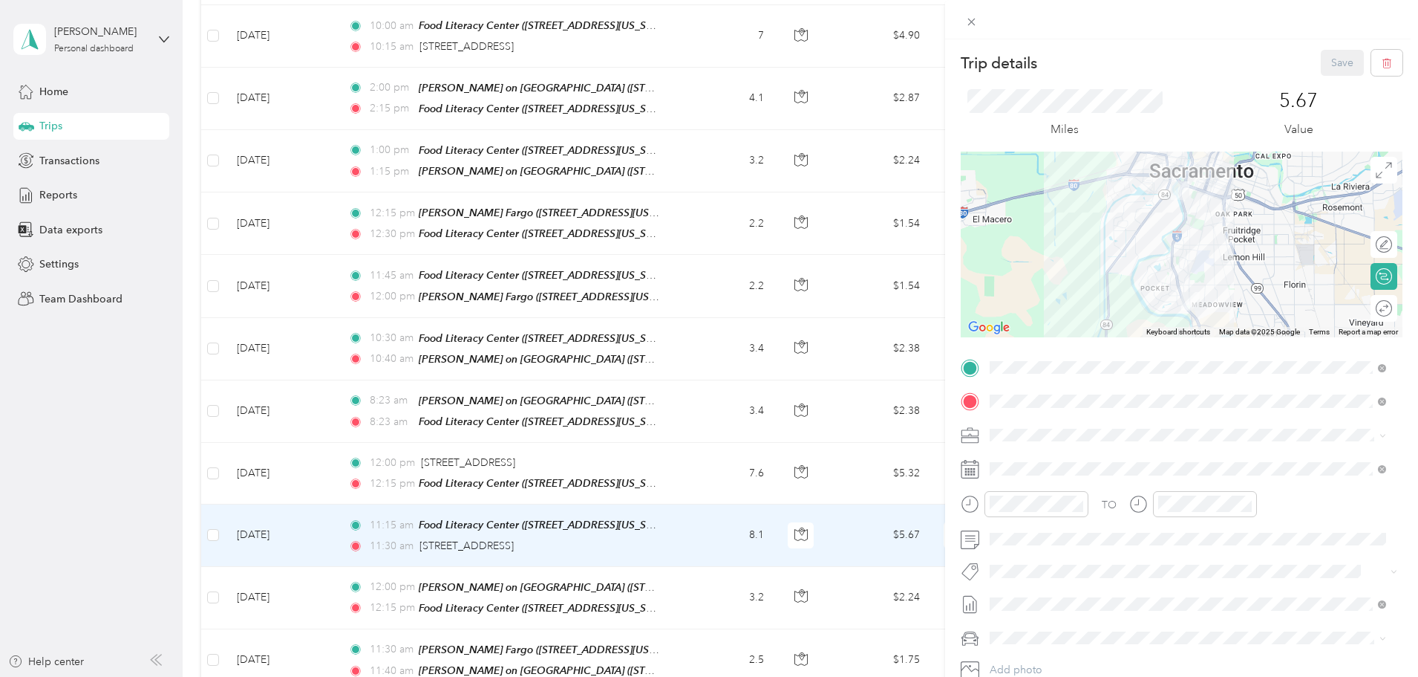
click at [766, 517] on div "Trip details Save This trip cannot be edited because it is either under review,…" at bounding box center [709, 338] width 1418 height 677
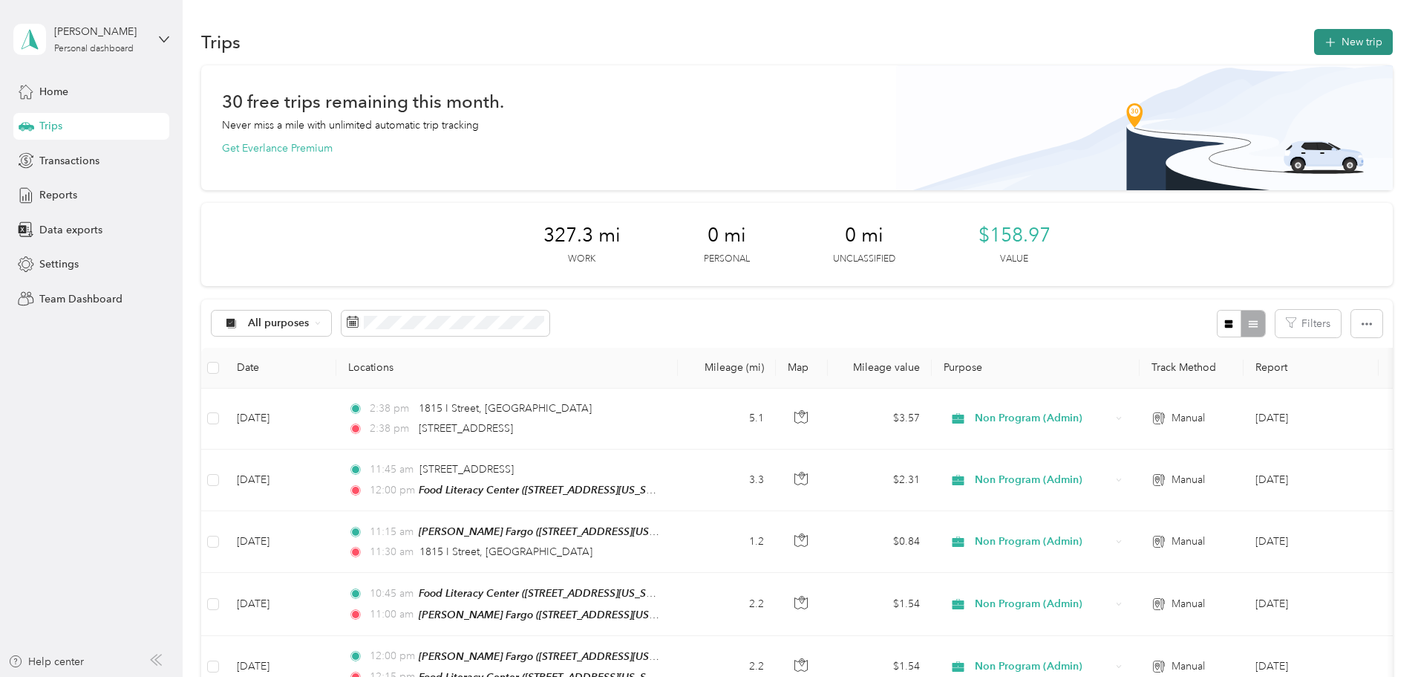
click at [1314, 42] on button "New trip" at bounding box center [1353, 42] width 79 height 26
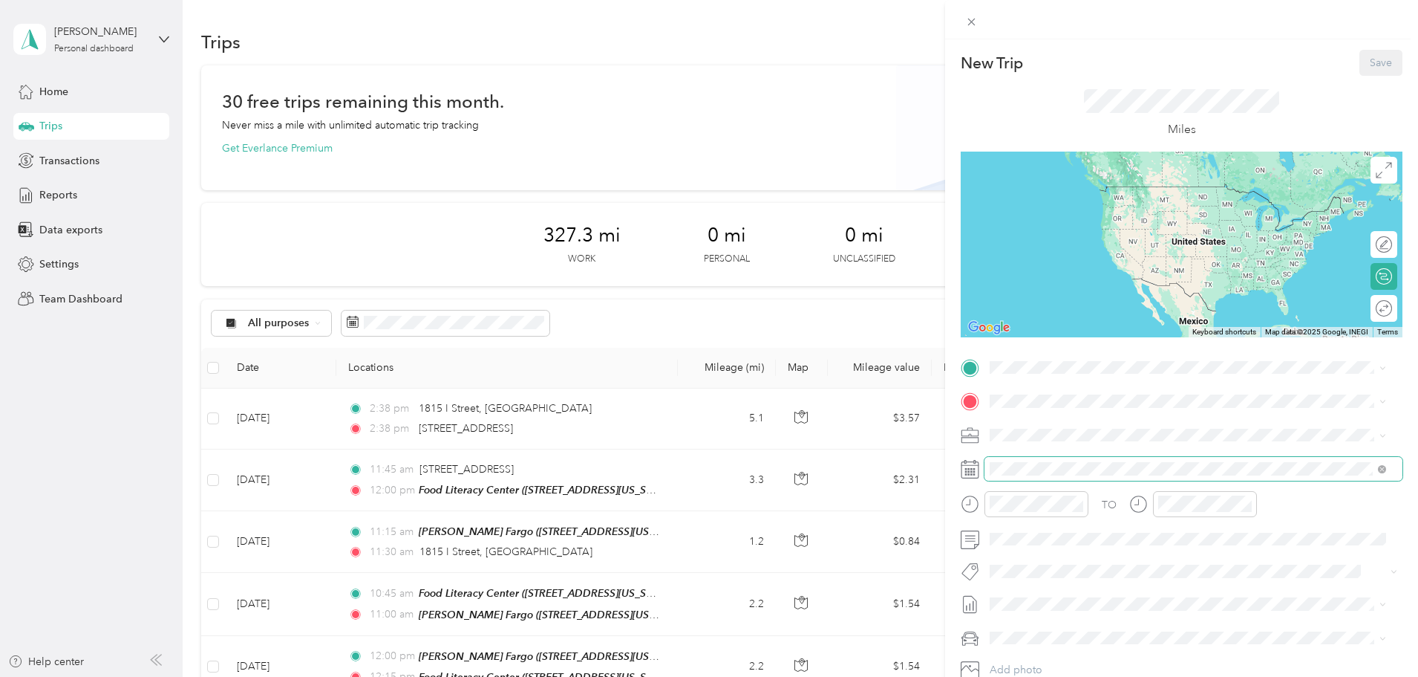
click at [1062, 460] on span at bounding box center [1194, 469] width 418 height 24
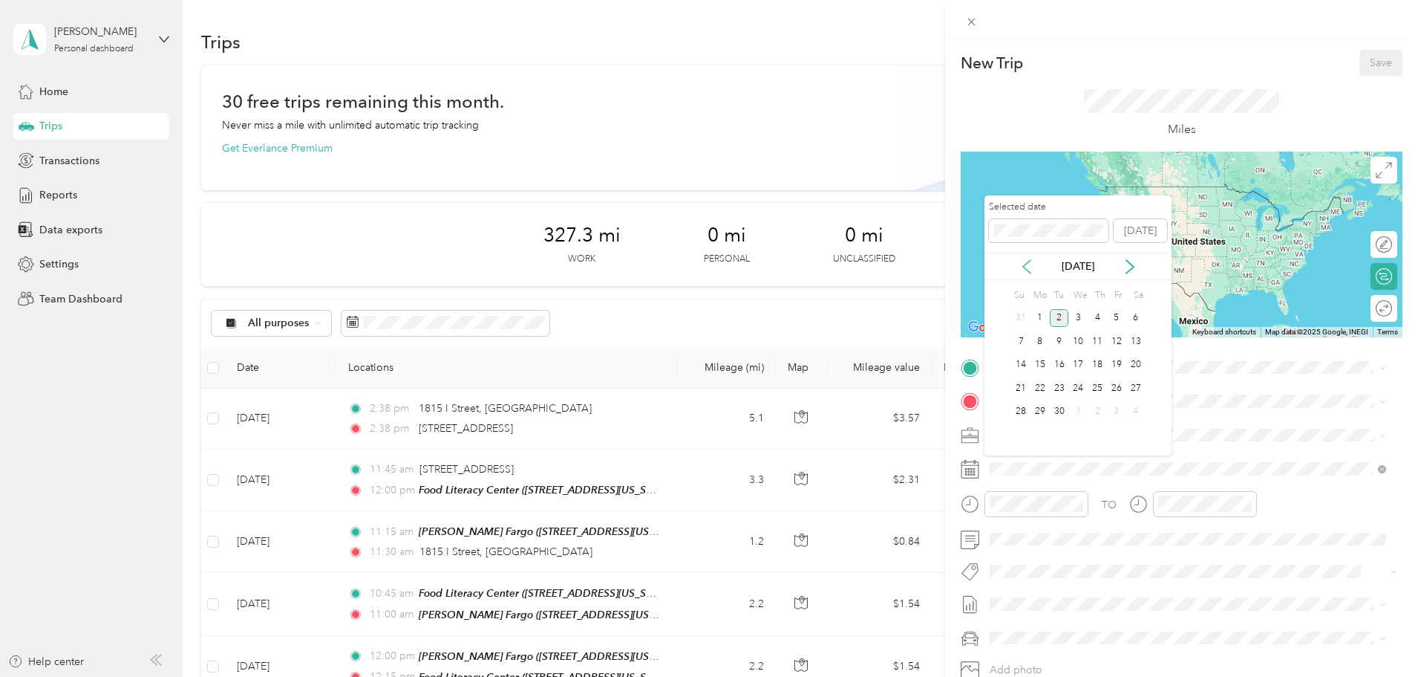
click at [1031, 270] on icon at bounding box center [1027, 266] width 15 height 15
click at [1059, 339] on div "5" at bounding box center [1059, 341] width 19 height 19
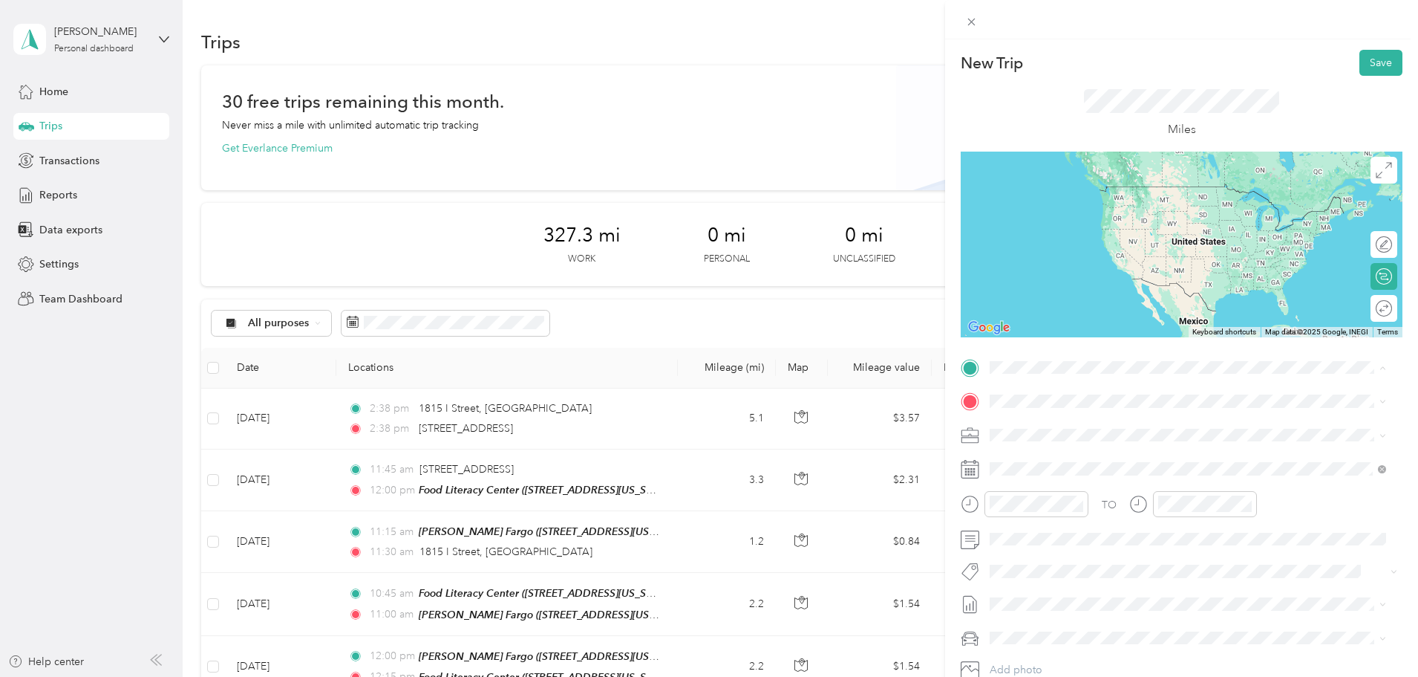
click at [1110, 437] on div "TEAM Food Literacy Center [STREET_ADDRESS][US_STATE]" at bounding box center [1113, 438] width 190 height 36
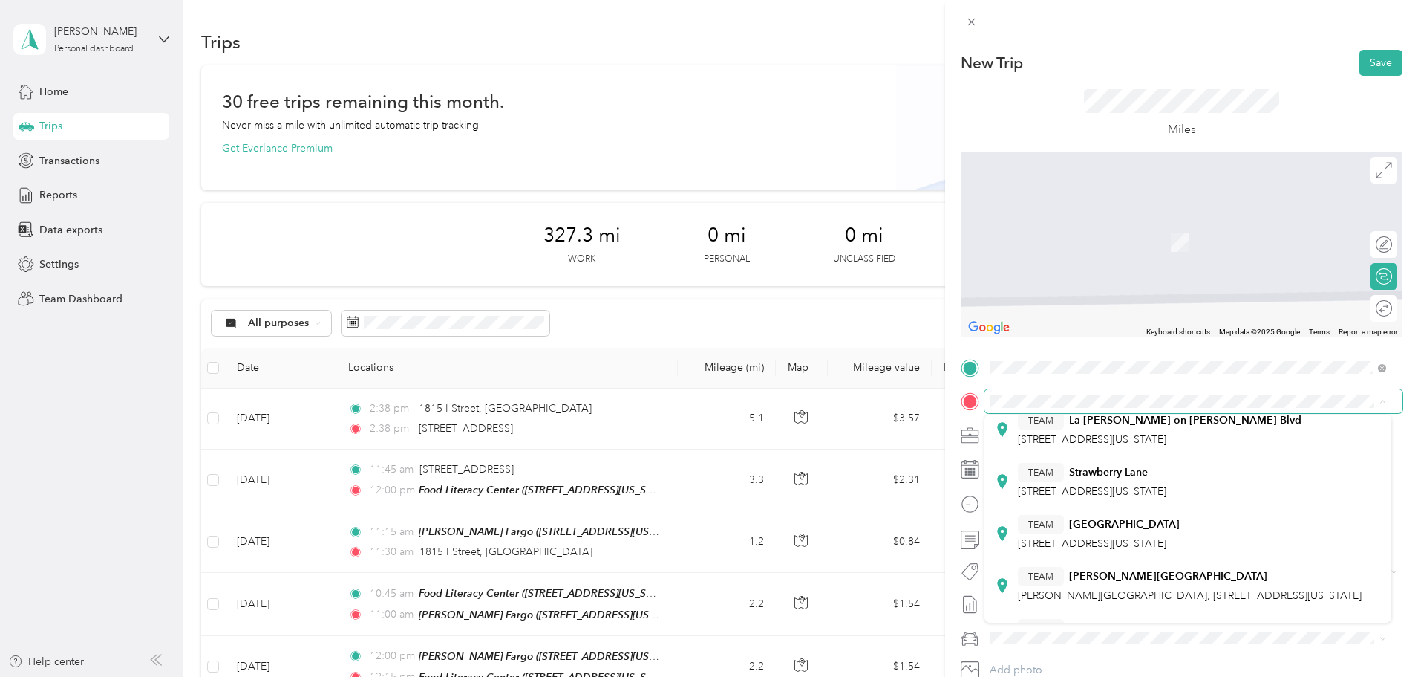
scroll to position [354, 0]
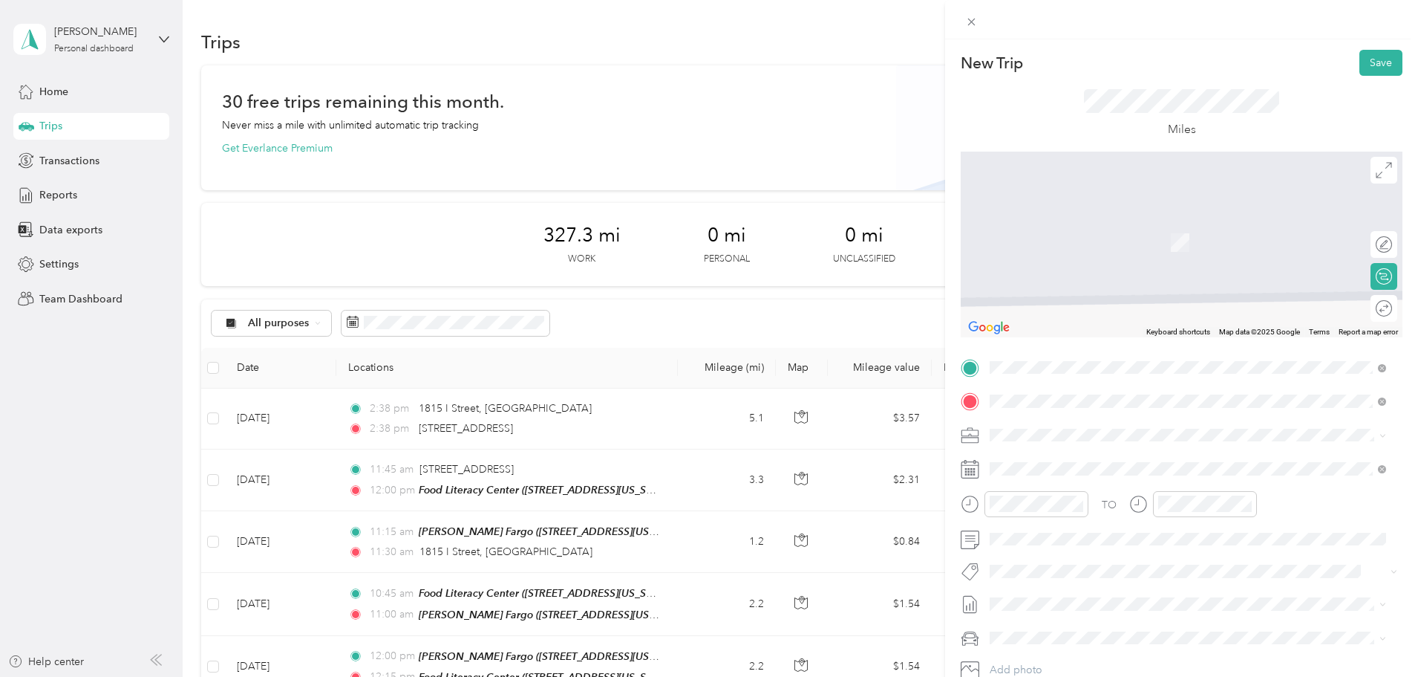
click at [1147, 472] on div "TEAM Produce Express Pick up [STREET_ADDRESS][US_STATE]" at bounding box center [1104, 471] width 172 height 36
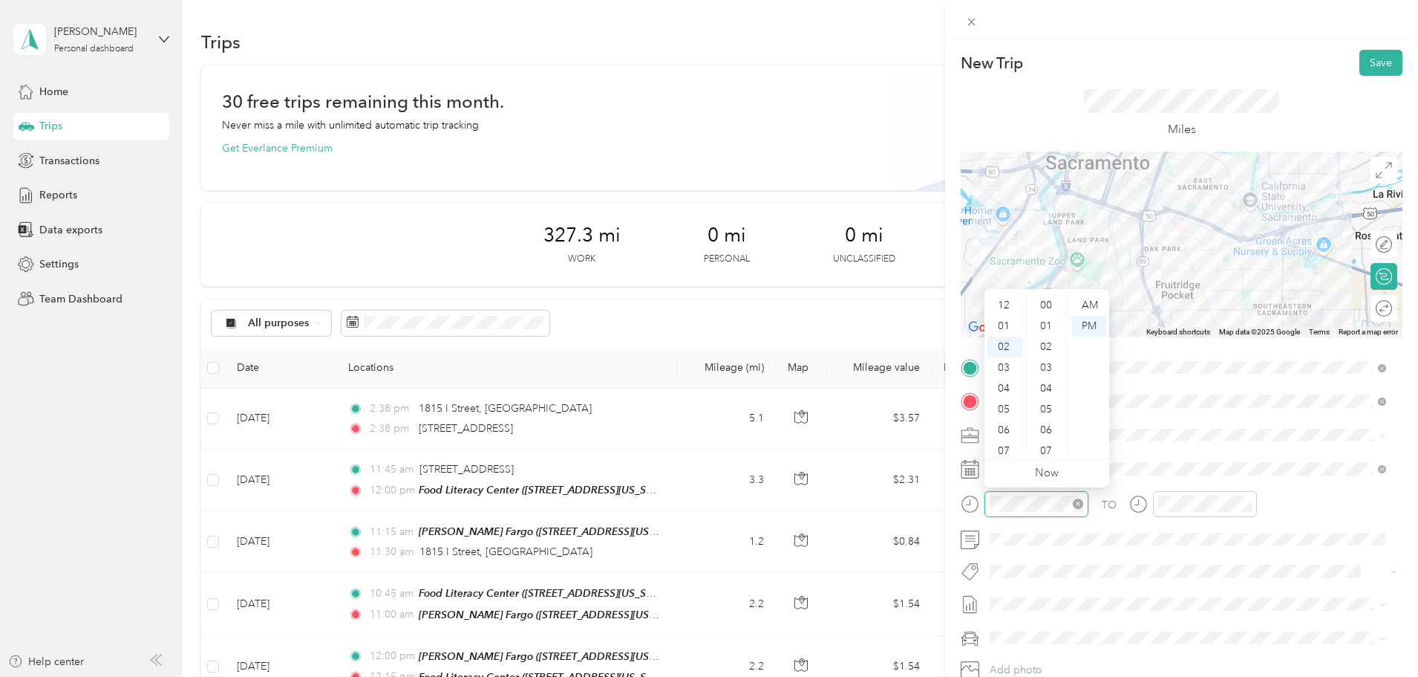
scroll to position [520, 0]
click at [1002, 427] on div "08" at bounding box center [1006, 430] width 36 height 21
click at [1037, 403] on div "30" at bounding box center [1048, 409] width 36 height 21
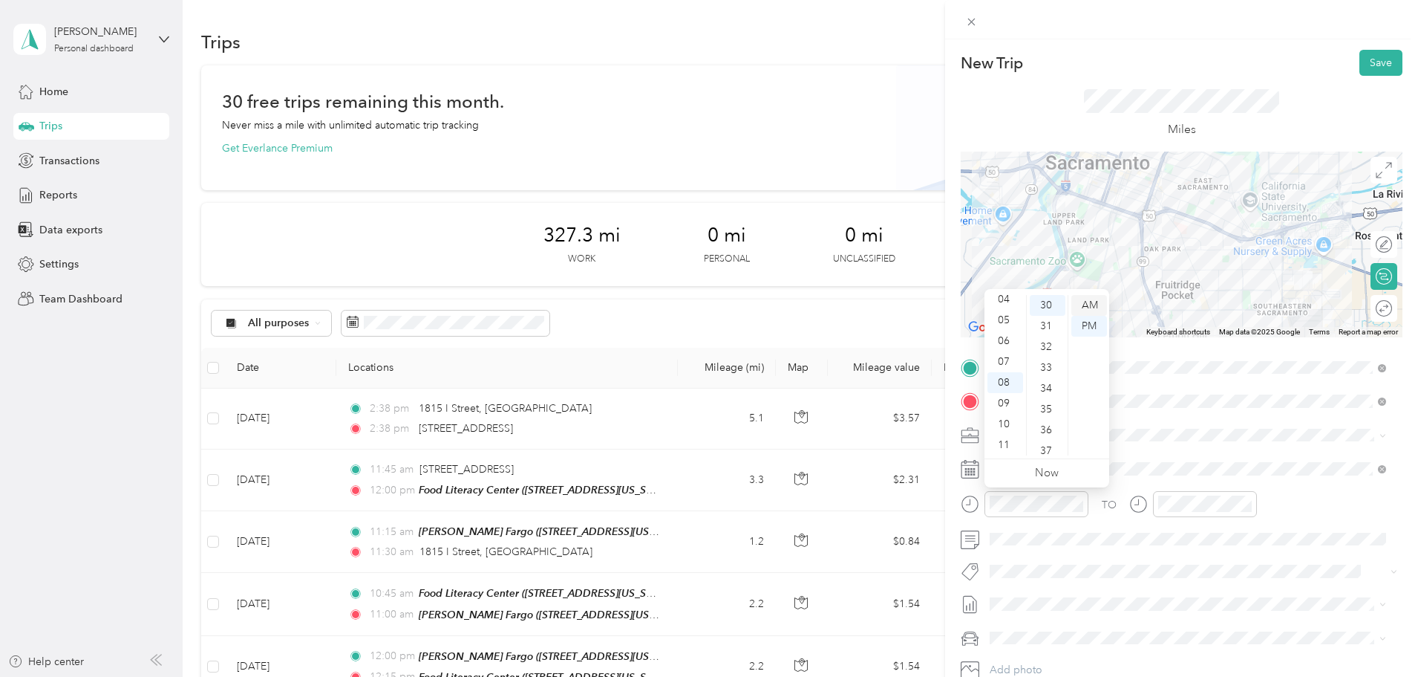
click at [1092, 301] on div "AM" at bounding box center [1090, 305] width 36 height 21
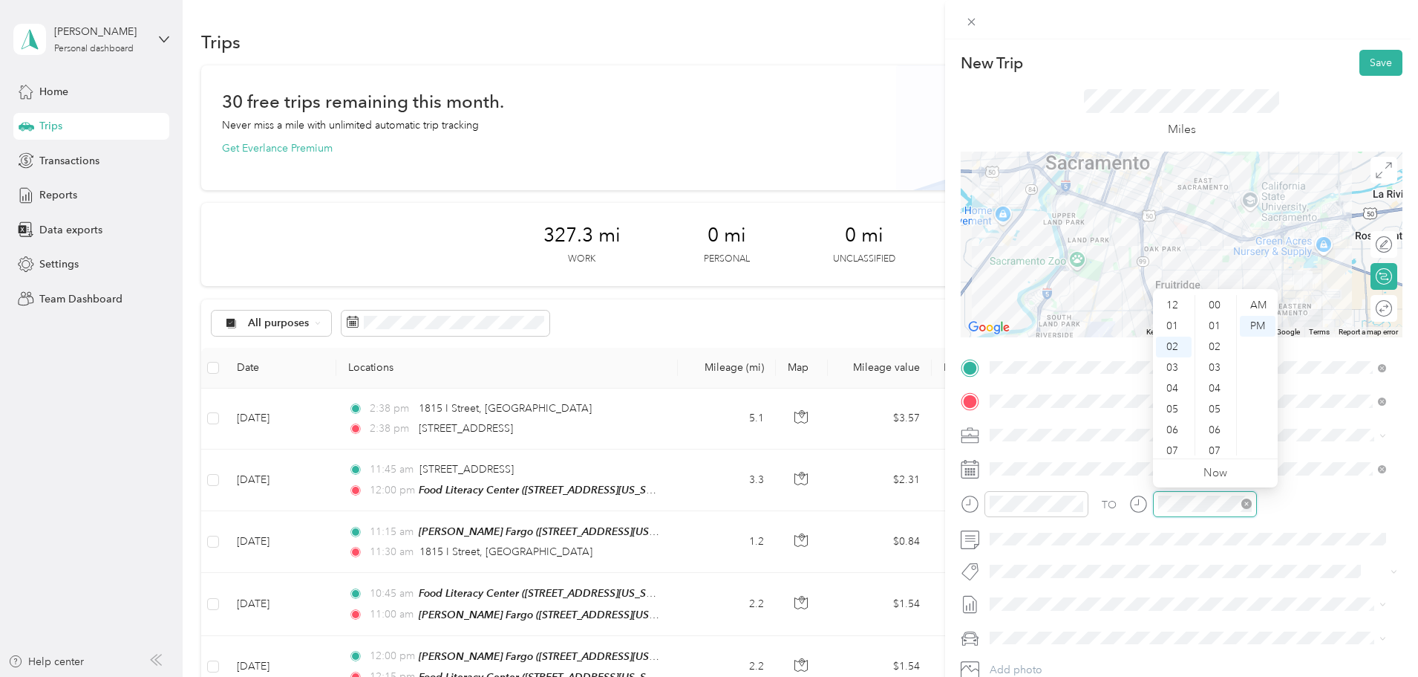
scroll to position [520, 0]
click at [1179, 430] on div "08" at bounding box center [1174, 430] width 36 height 21
click at [1217, 421] on div "45" at bounding box center [1217, 424] width 36 height 21
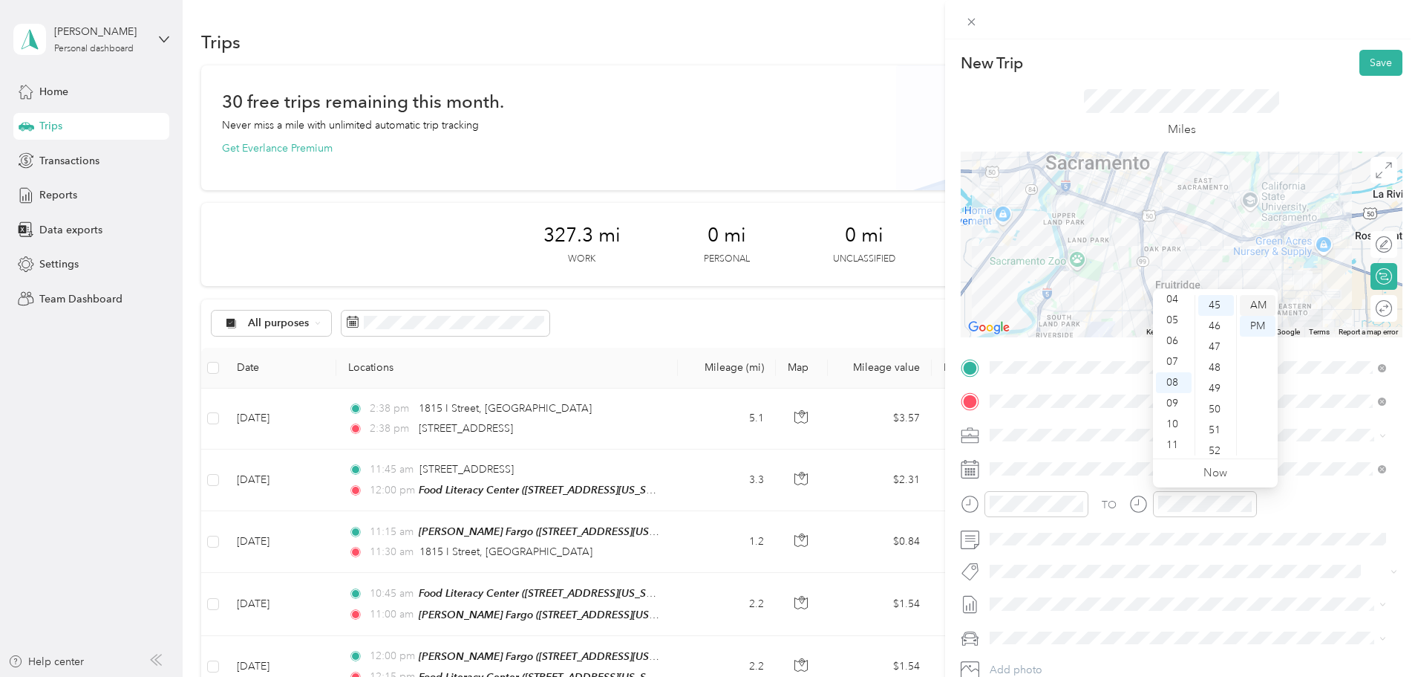
click at [1260, 296] on div "AM" at bounding box center [1258, 305] width 36 height 21
click at [1368, 54] on button "Save" at bounding box center [1381, 63] width 43 height 26
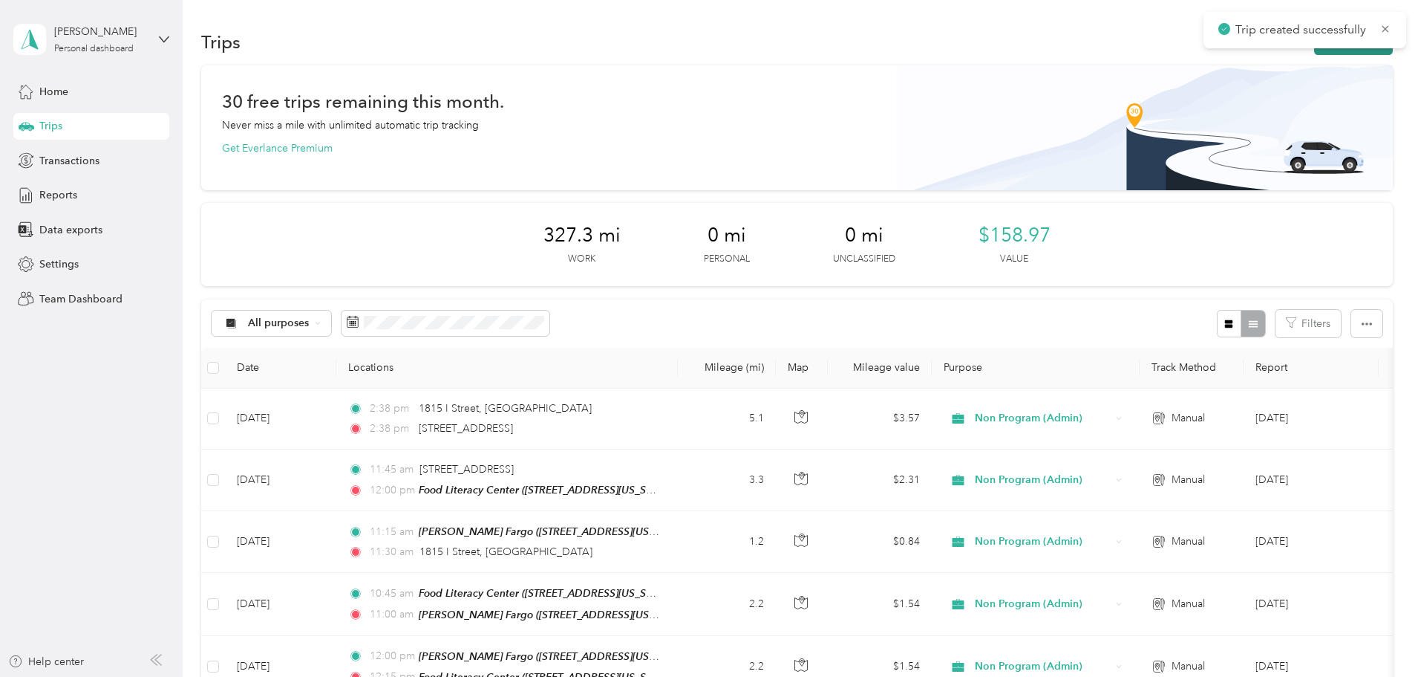
click at [1314, 52] on button "New trip" at bounding box center [1353, 42] width 79 height 26
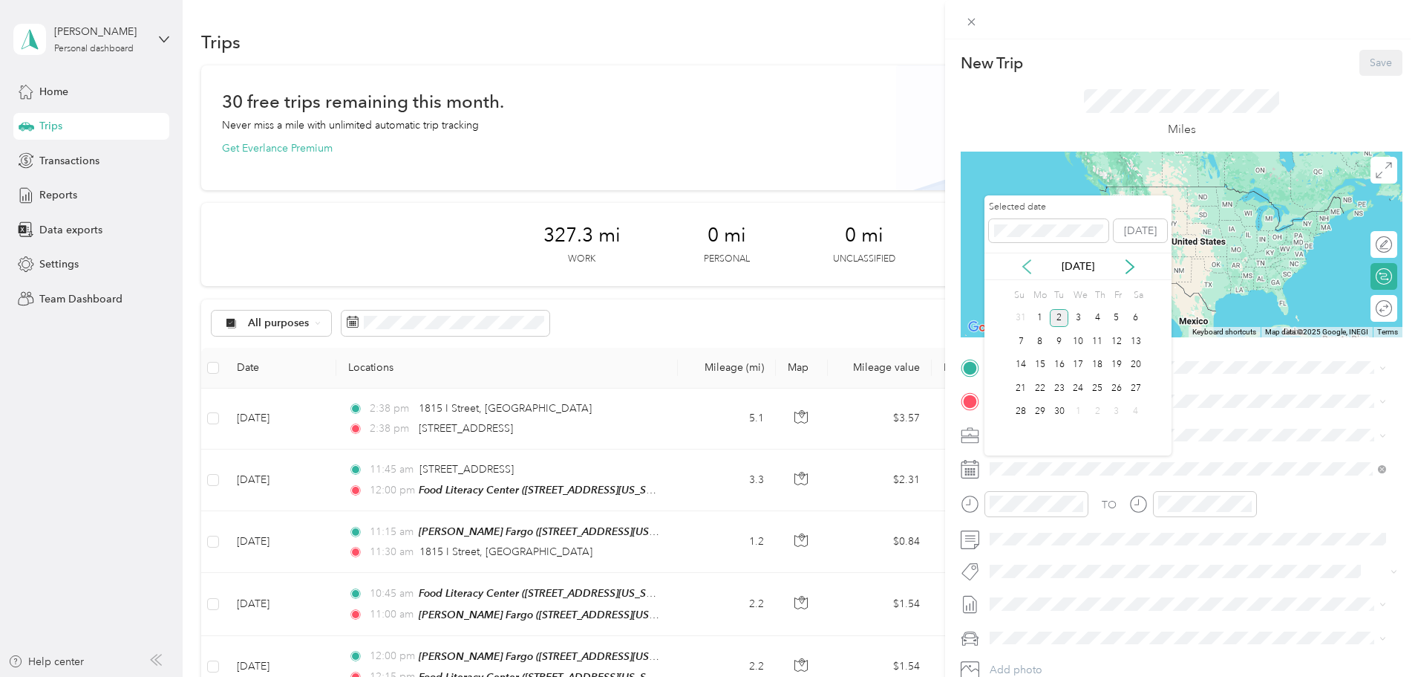
click at [1032, 264] on icon at bounding box center [1027, 266] width 15 height 15
click at [1061, 342] on div "5" at bounding box center [1059, 341] width 19 height 19
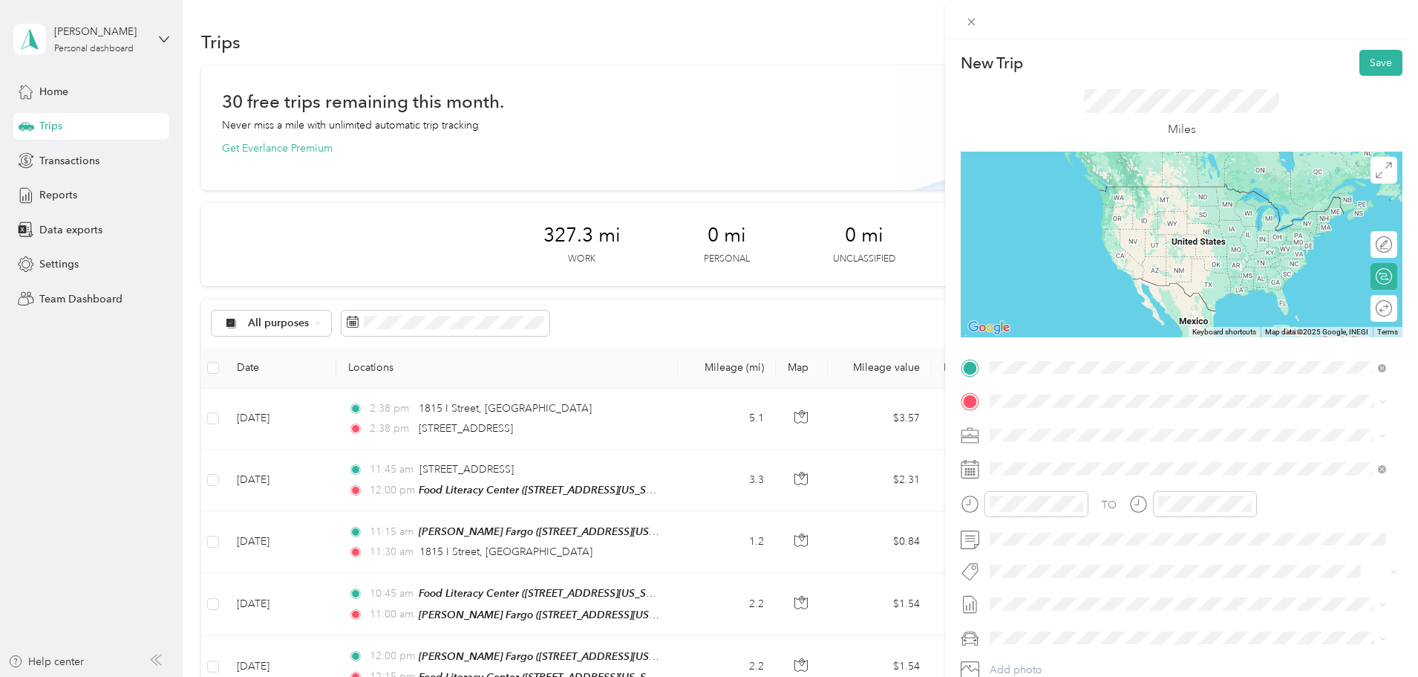
click at [1124, 434] on div "TEAM Produce Express Pick up [STREET_ADDRESS][US_STATE]" at bounding box center [1104, 438] width 172 height 36
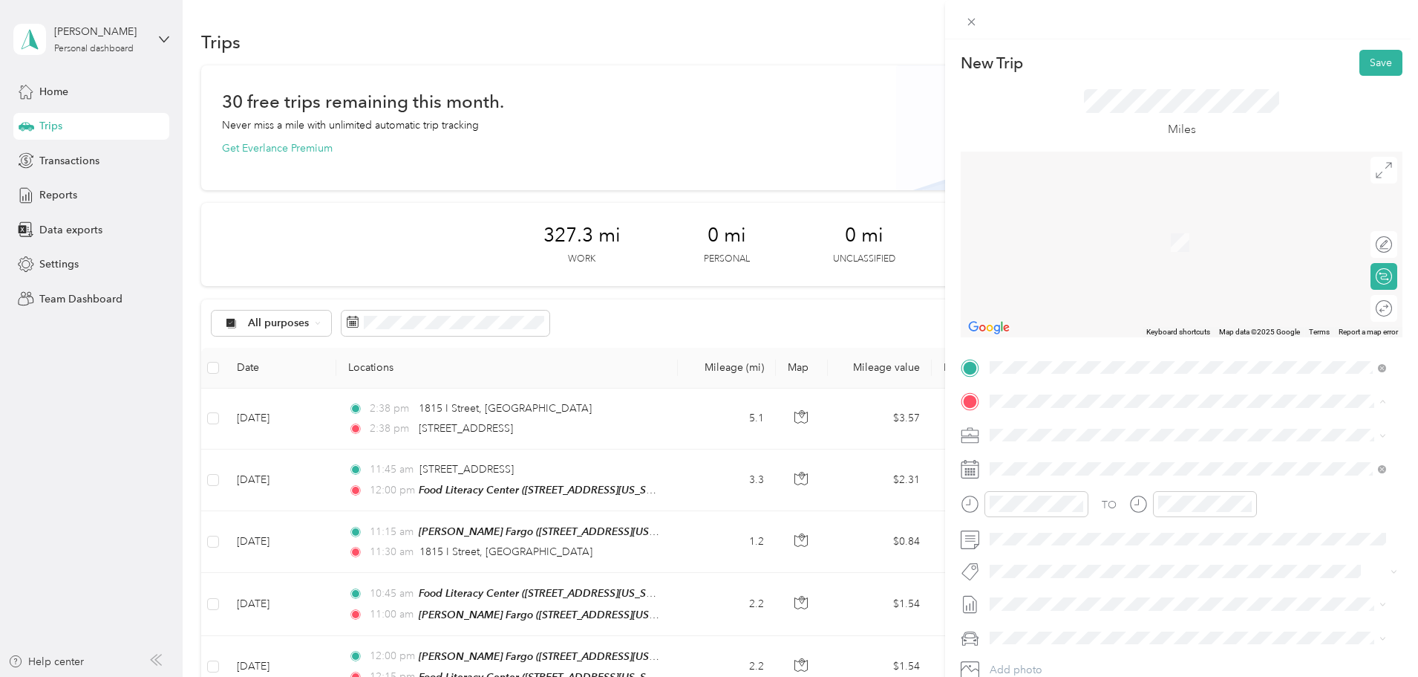
click at [1107, 469] on div "TEAM Food Literacy Center [STREET_ADDRESS][US_STATE]" at bounding box center [1113, 471] width 190 height 36
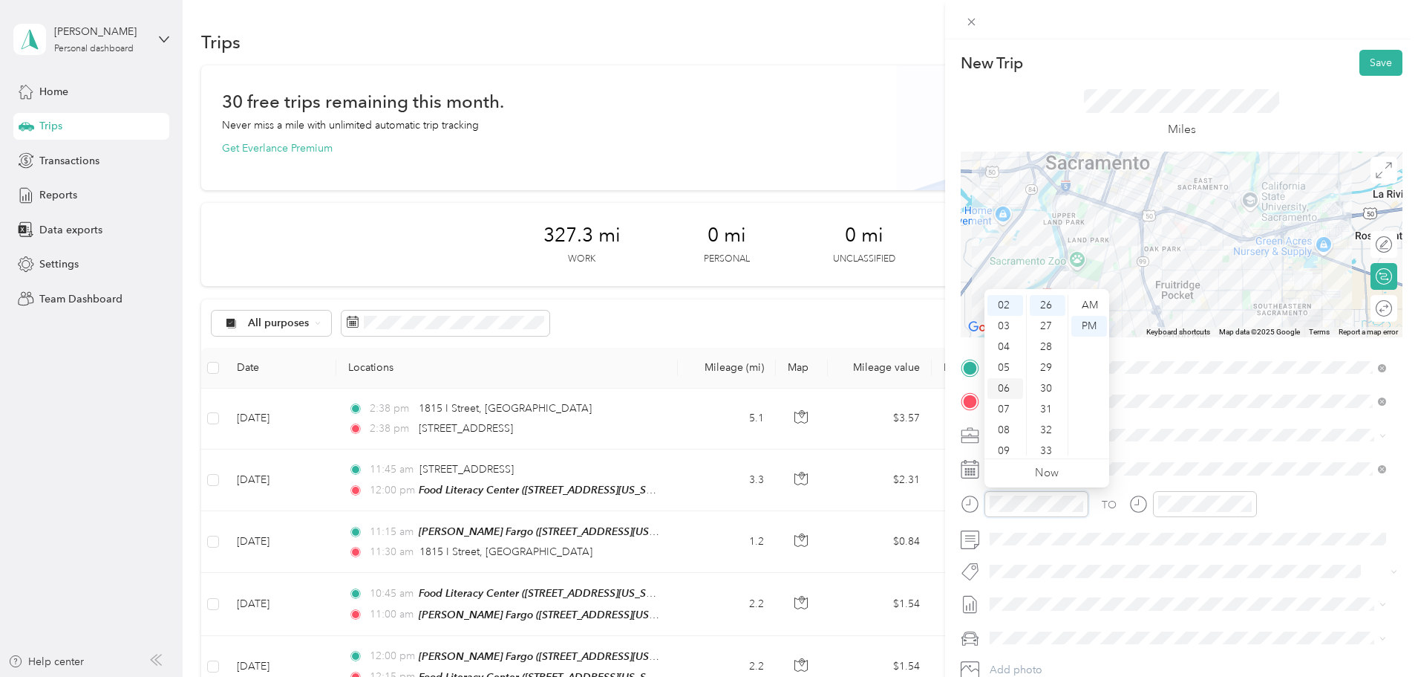
scroll to position [0, 0]
click at [1011, 322] on div "01" at bounding box center [1006, 326] width 36 height 21
click at [1046, 304] on div "00" at bounding box center [1048, 305] width 36 height 21
click at [1179, 322] on div "01" at bounding box center [1174, 326] width 36 height 21
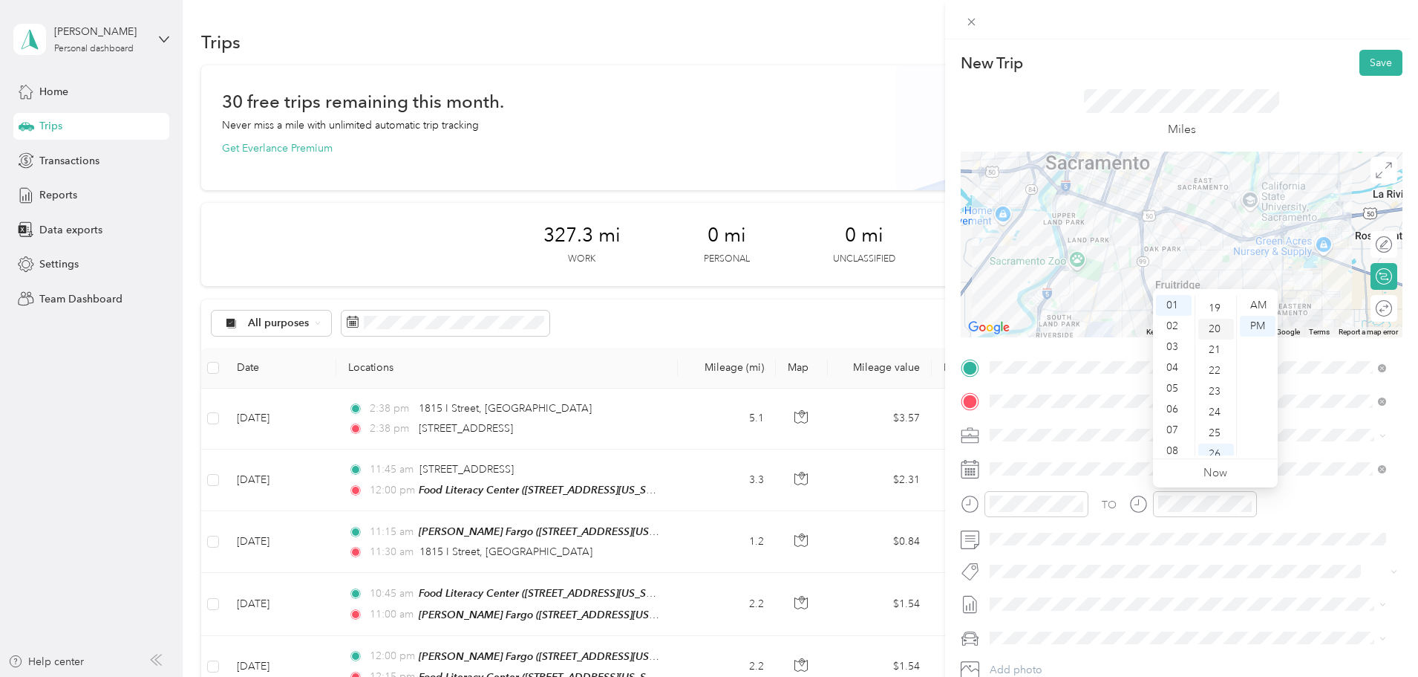
click at [1216, 325] on div "20" at bounding box center [1217, 329] width 36 height 21
click at [1376, 59] on button "Save" at bounding box center [1381, 63] width 43 height 26
